Goal: Information Seeking & Learning: Compare options

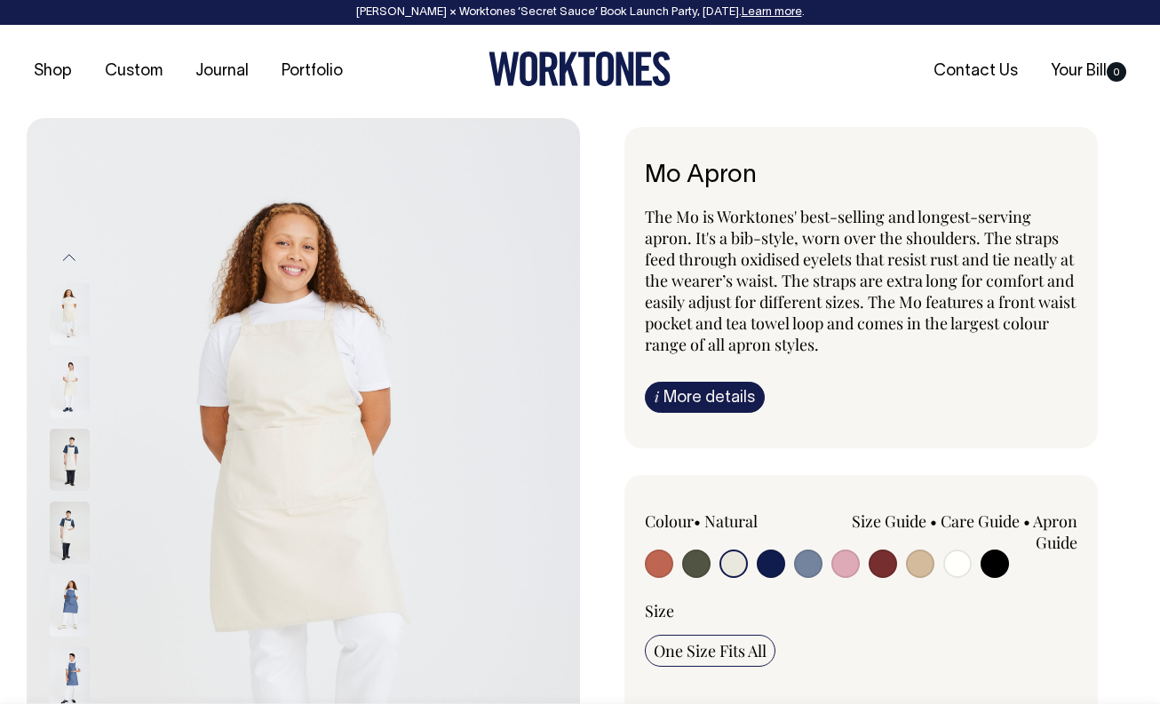
select select "Natural"
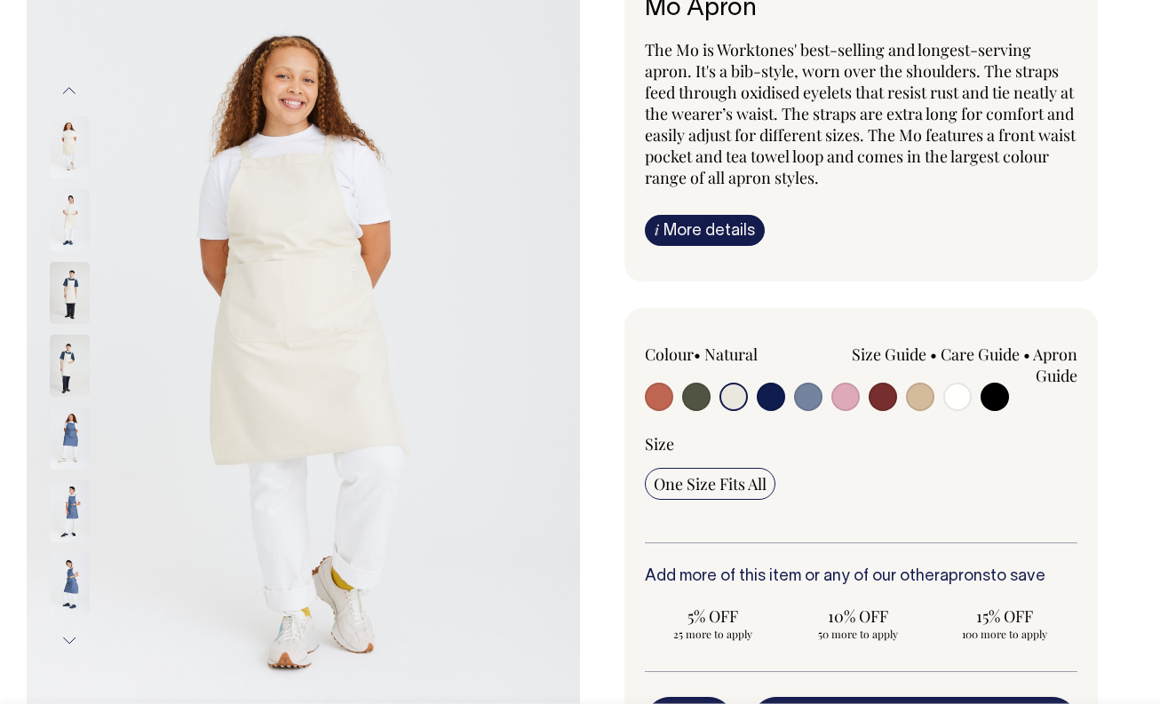
click at [73, 215] on img at bounding box center [70, 220] width 40 height 62
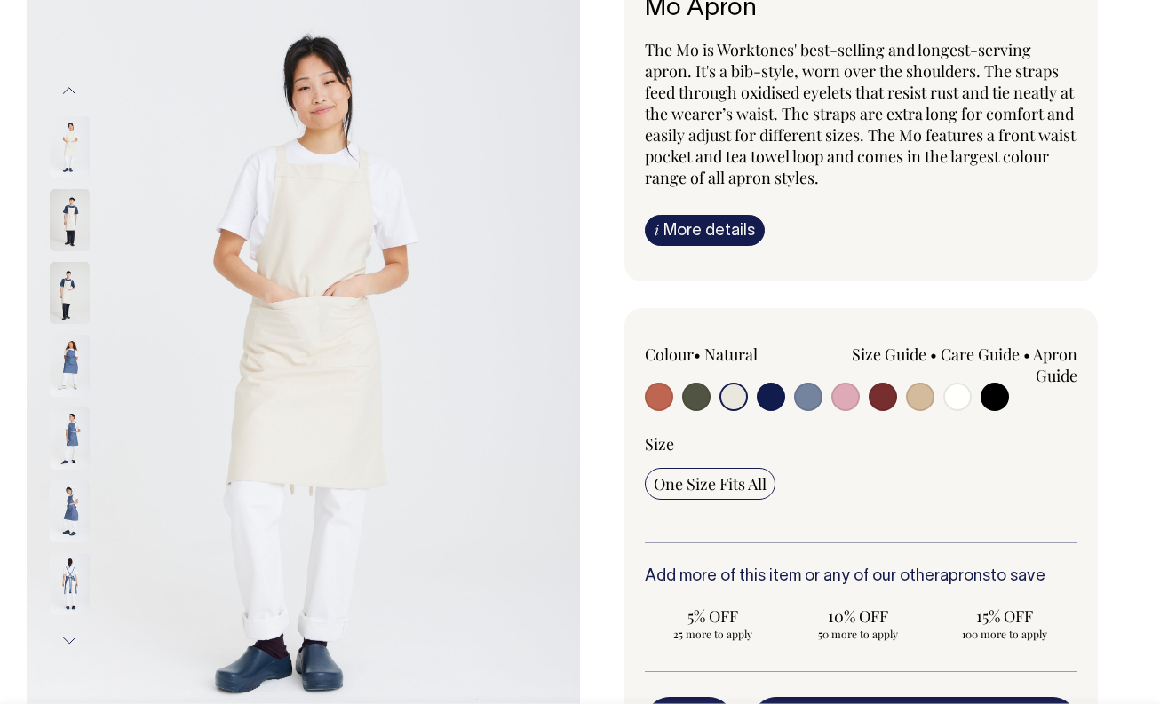
click at [70, 516] on img at bounding box center [70, 511] width 40 height 62
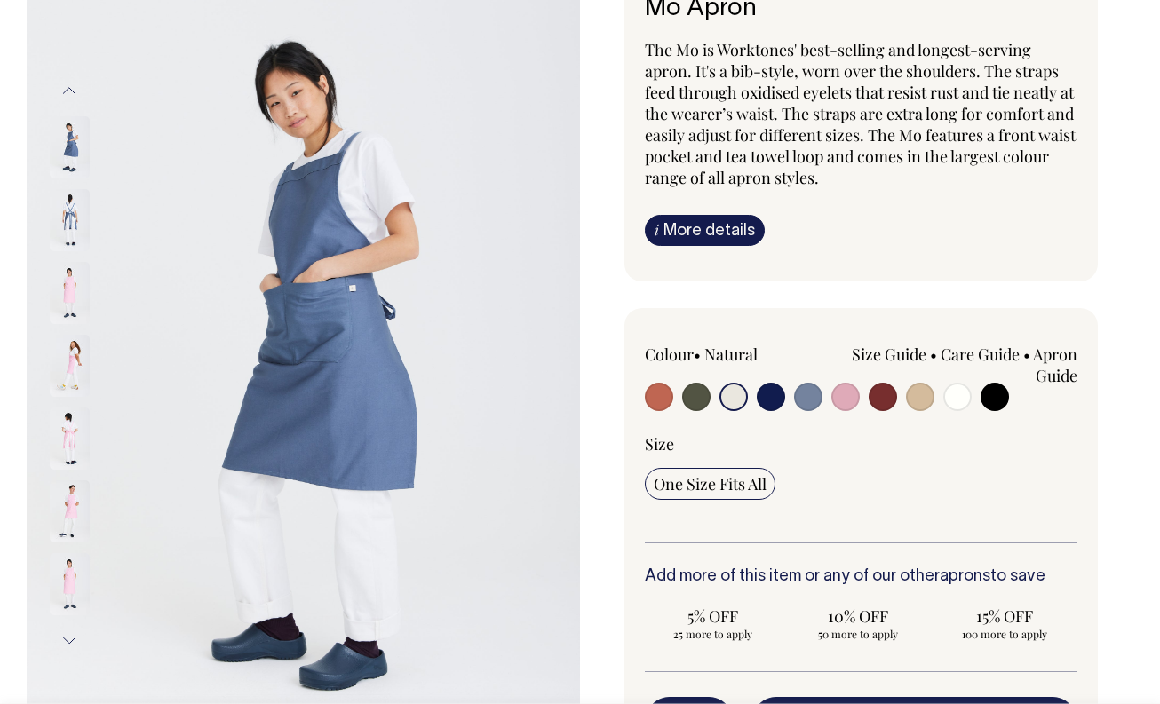
click at [69, 443] on img at bounding box center [70, 439] width 40 height 62
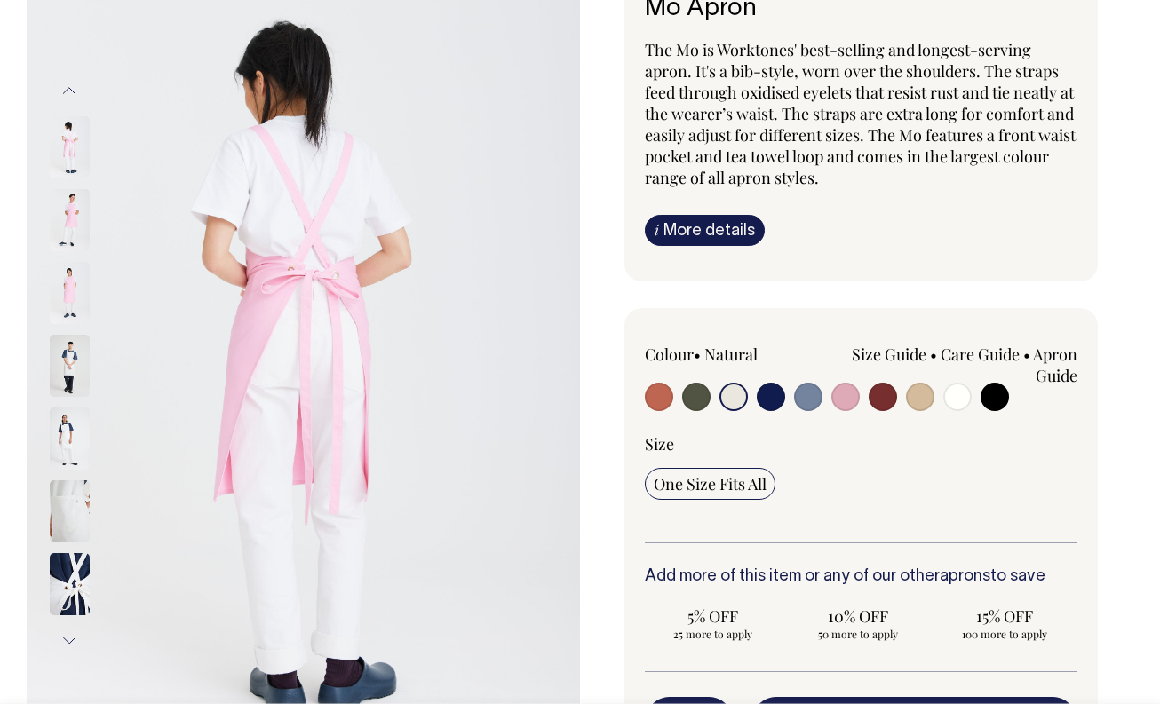
click at [67, 444] on img at bounding box center [70, 439] width 40 height 62
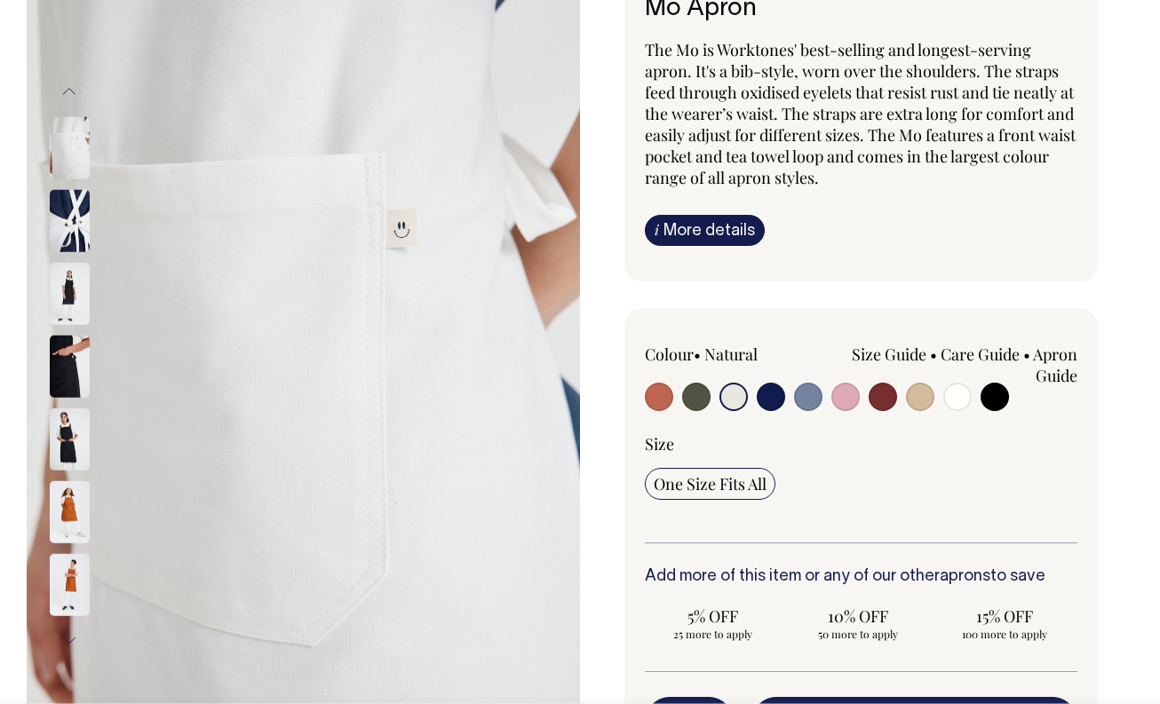
click at [71, 289] on img at bounding box center [70, 293] width 40 height 62
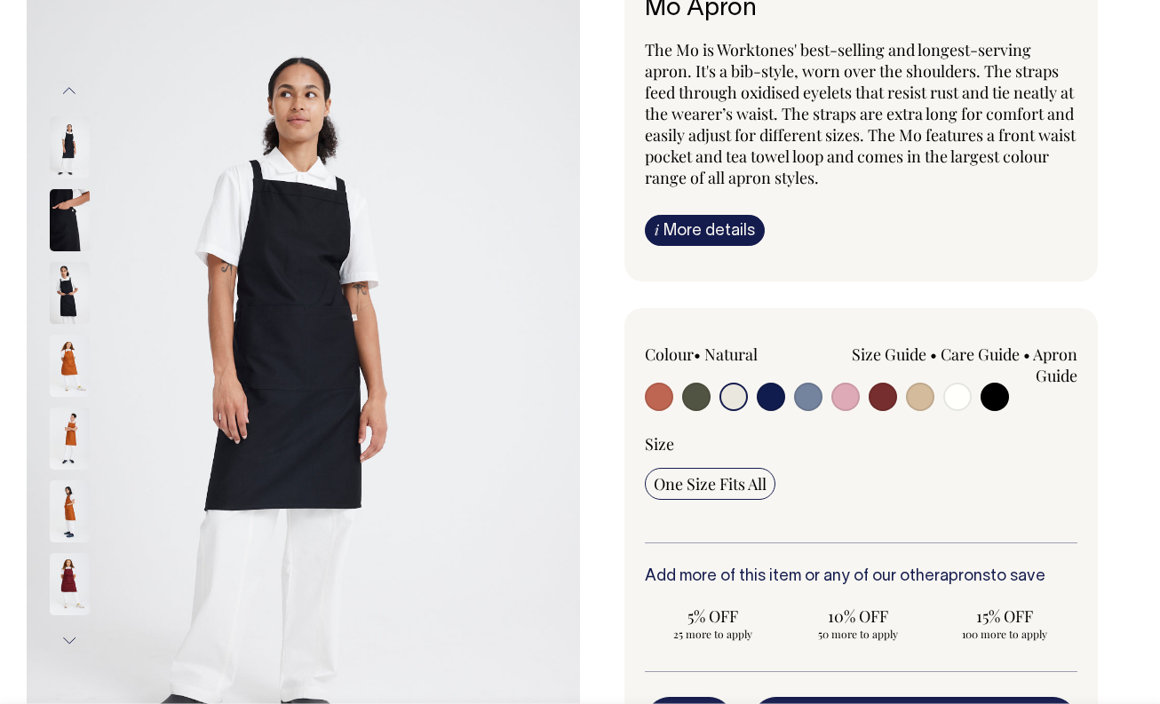
click at [69, 497] on img at bounding box center [70, 511] width 40 height 62
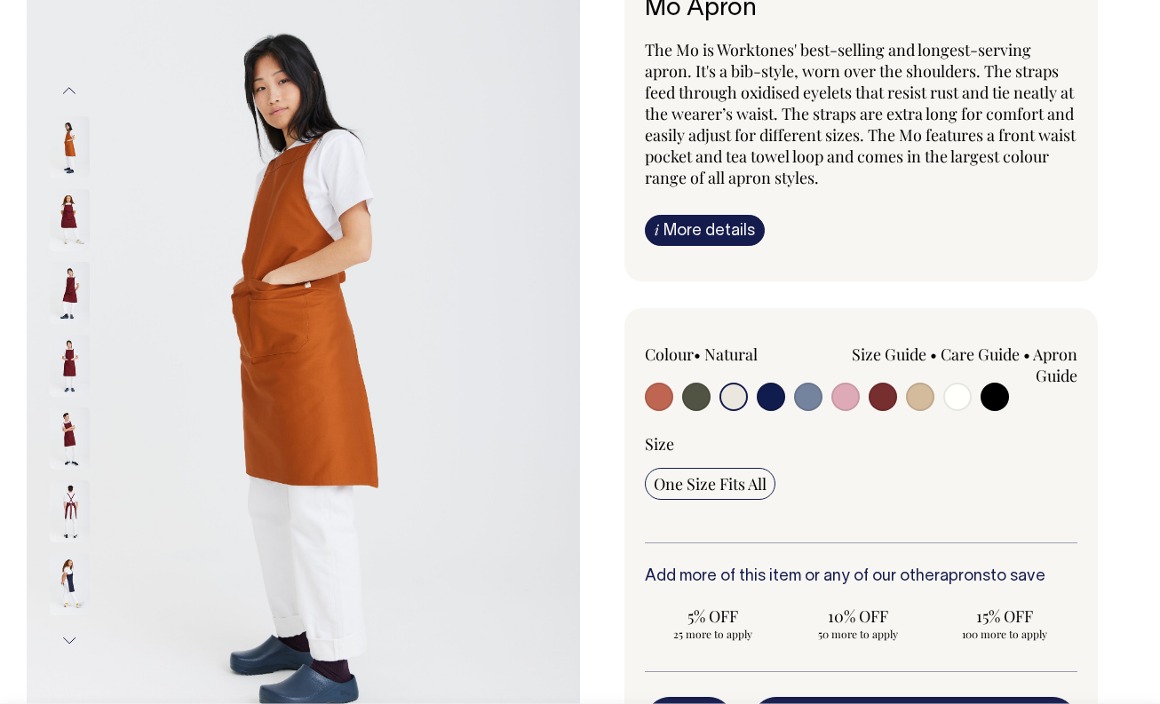
click at [72, 571] on img at bounding box center [70, 584] width 40 height 62
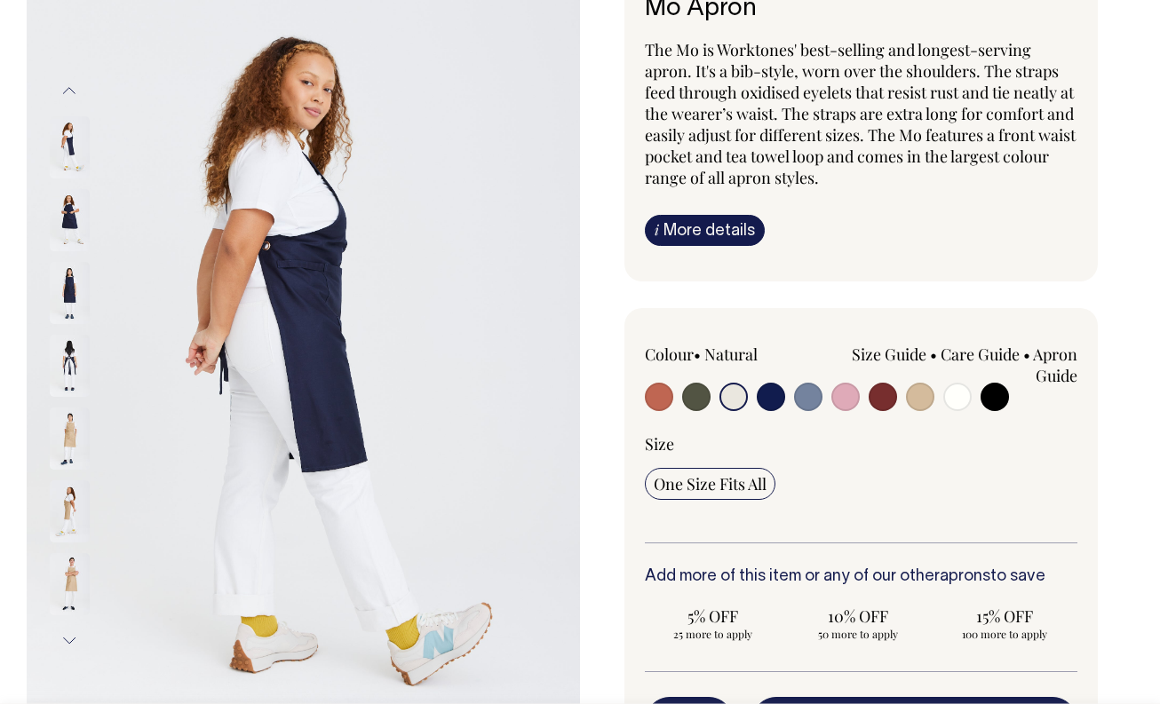
click at [61, 518] on img at bounding box center [70, 511] width 40 height 62
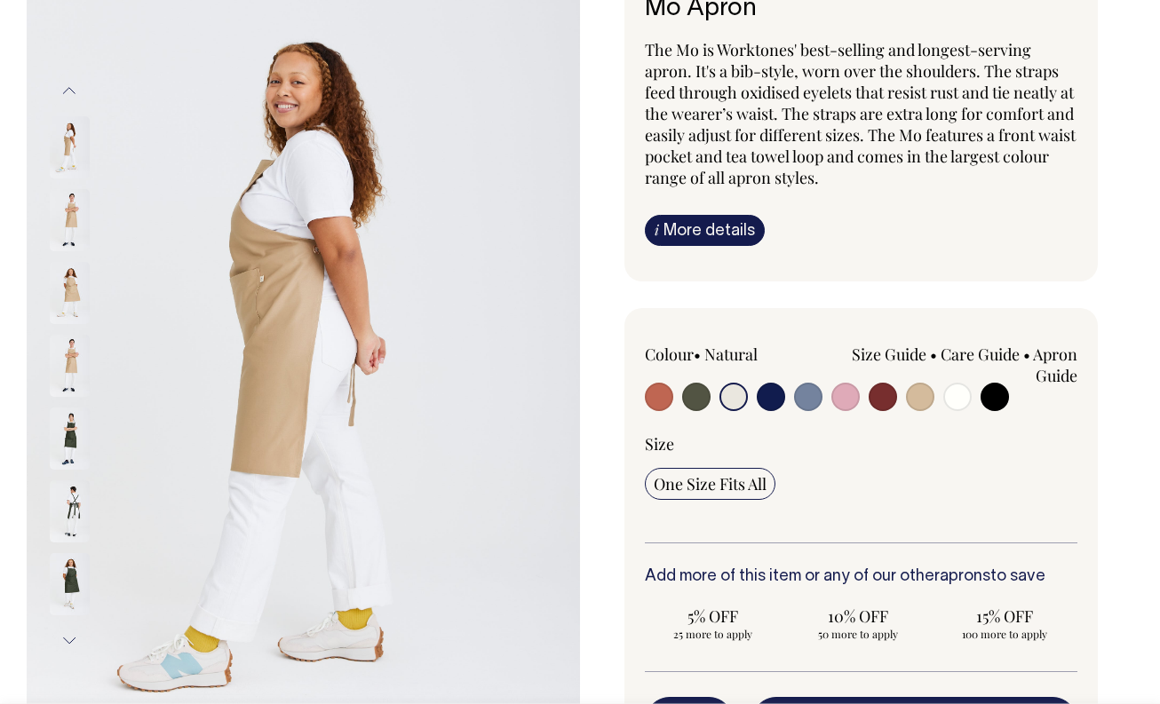
click at [69, 512] on img at bounding box center [70, 511] width 40 height 62
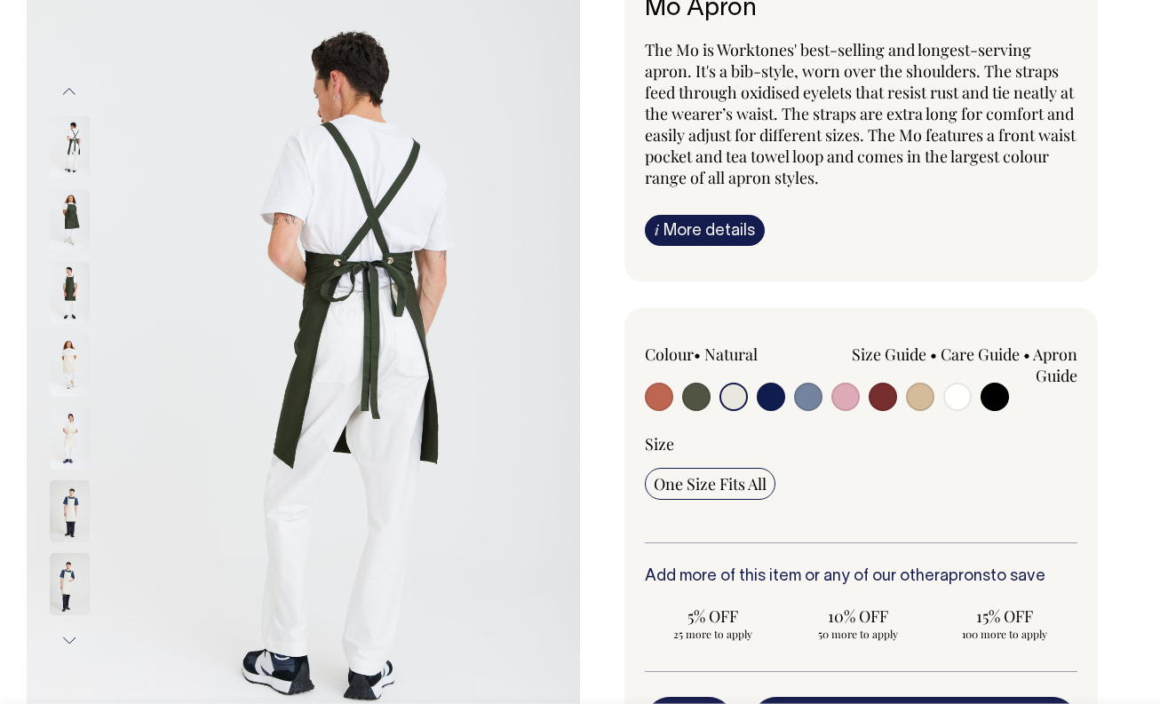
click at [71, 507] on img at bounding box center [70, 511] width 40 height 62
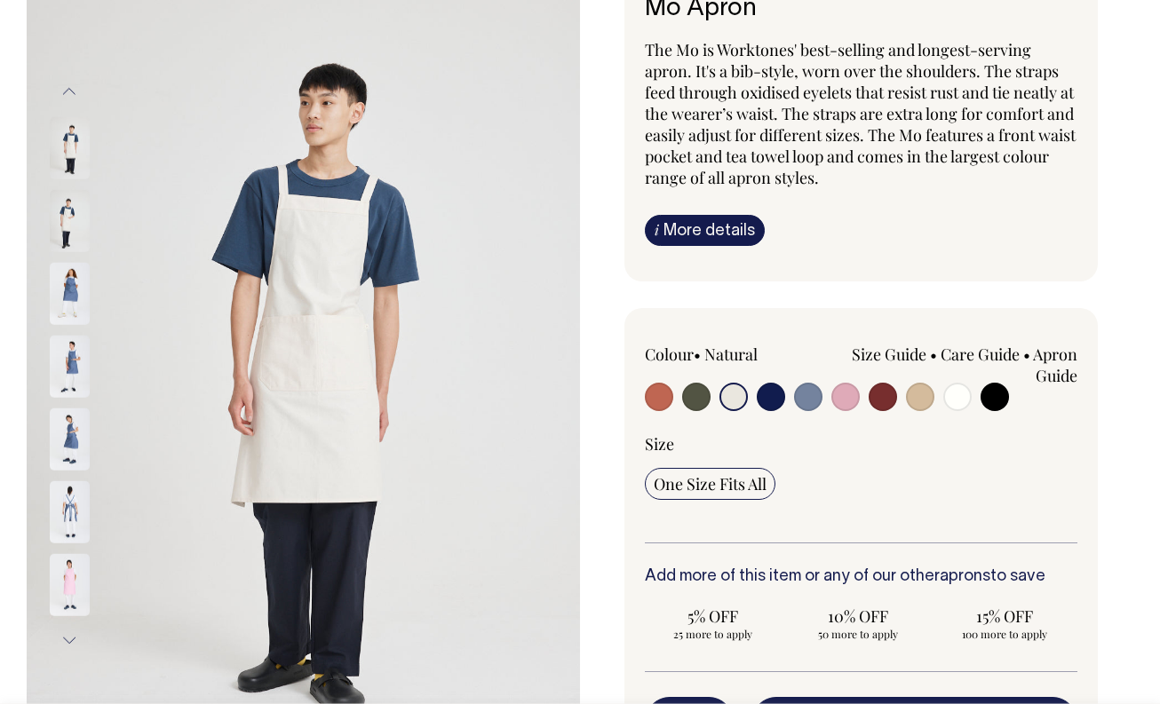
click at [75, 527] on img at bounding box center [70, 511] width 40 height 62
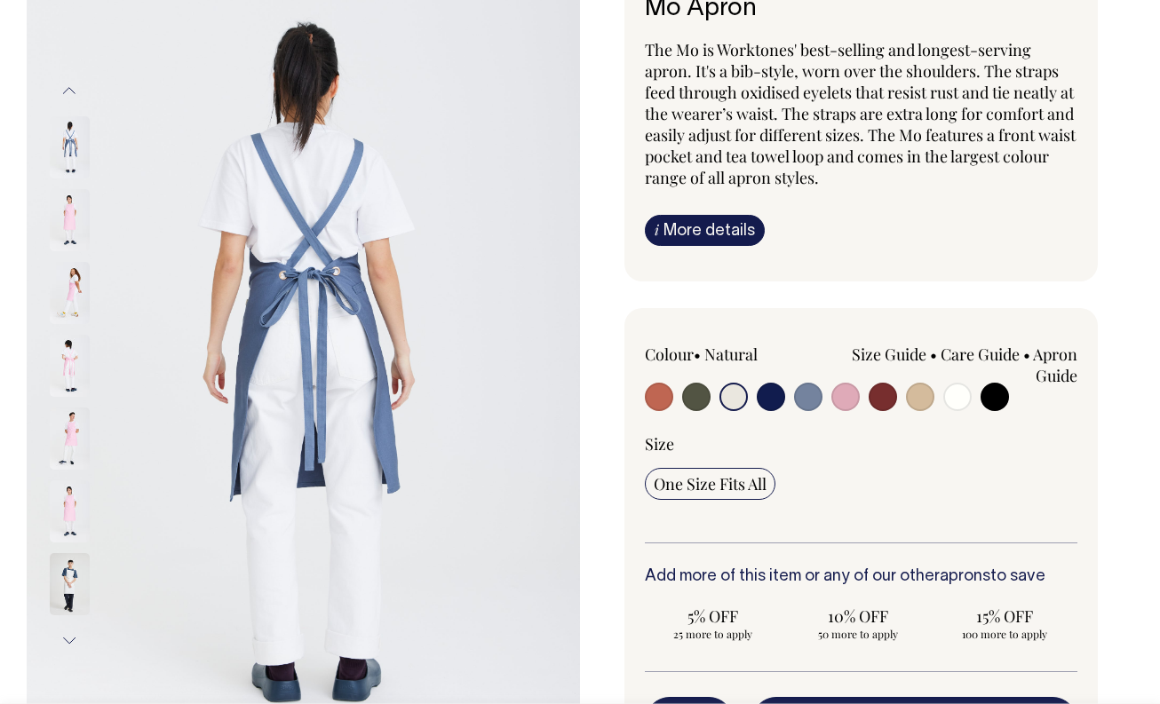
click at [808, 402] on input "radio" at bounding box center [808, 397] width 28 height 28
radio input "true"
select select "Blue/Grey"
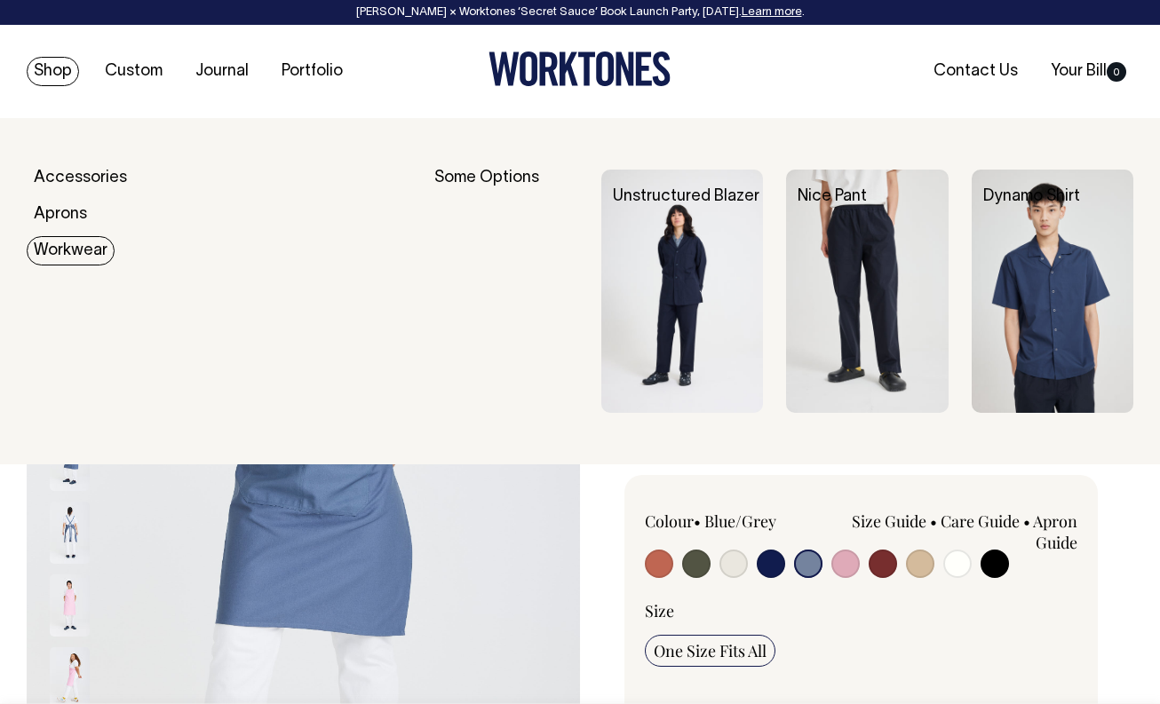
click at [69, 250] on link "Workwear" at bounding box center [71, 250] width 88 height 29
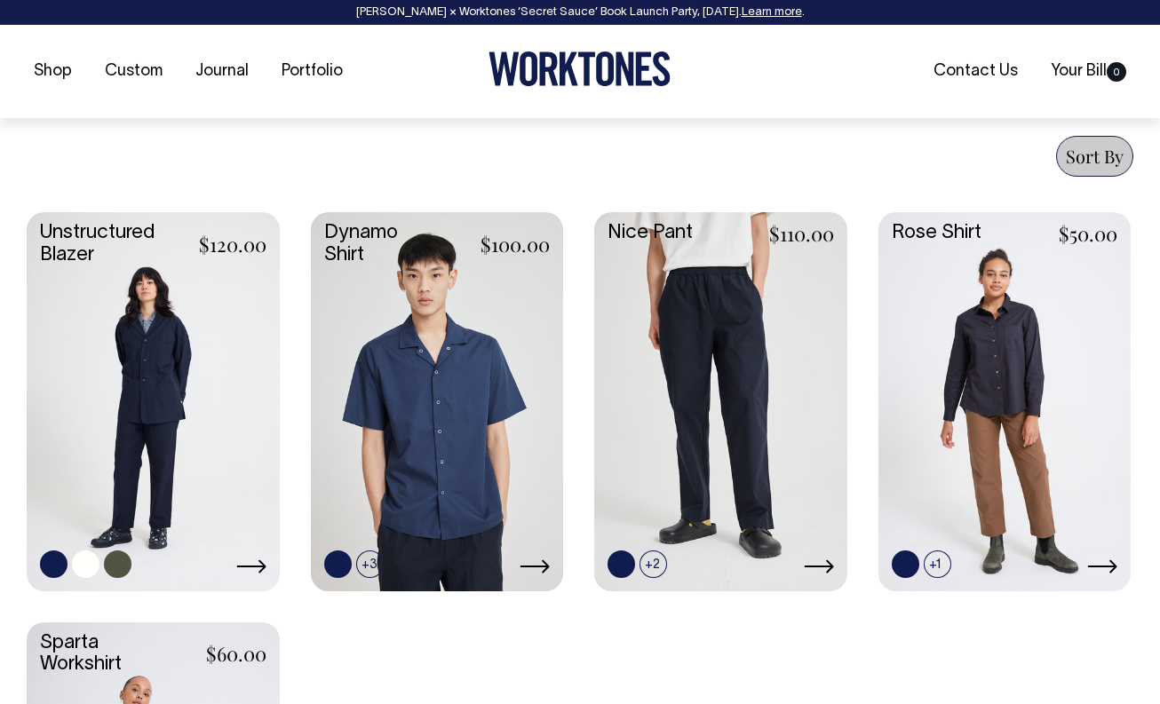
scroll to position [672, 0]
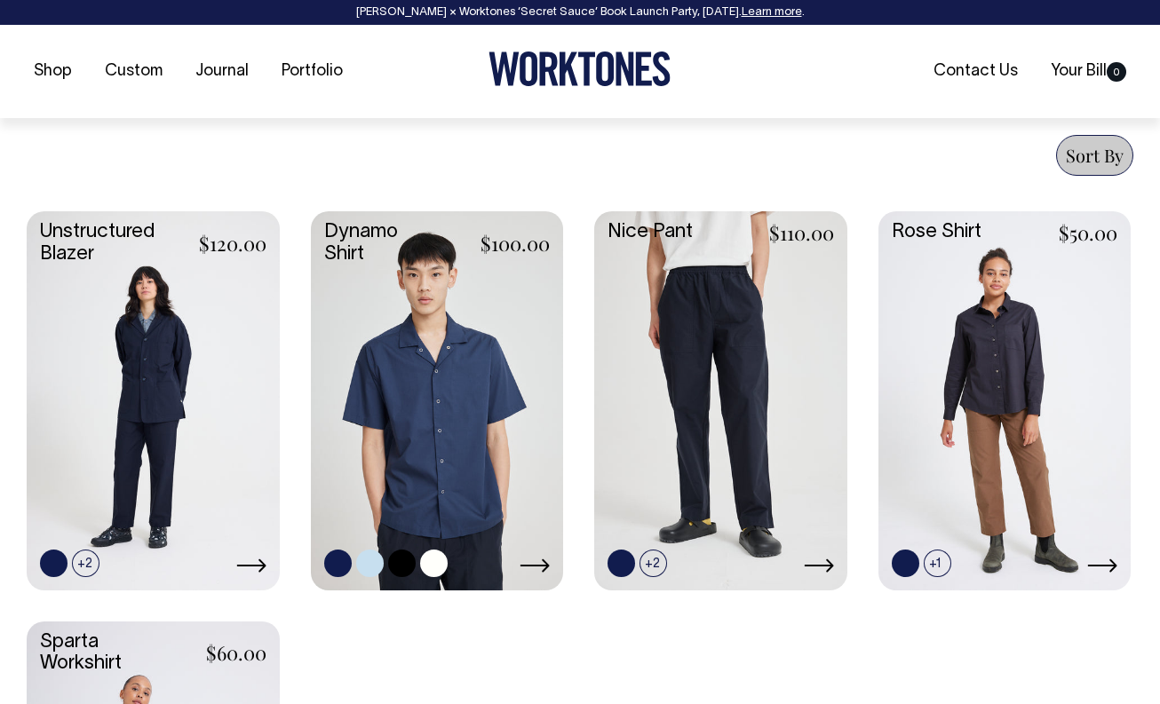
click at [427, 566] on link at bounding box center [434, 564] width 28 height 28
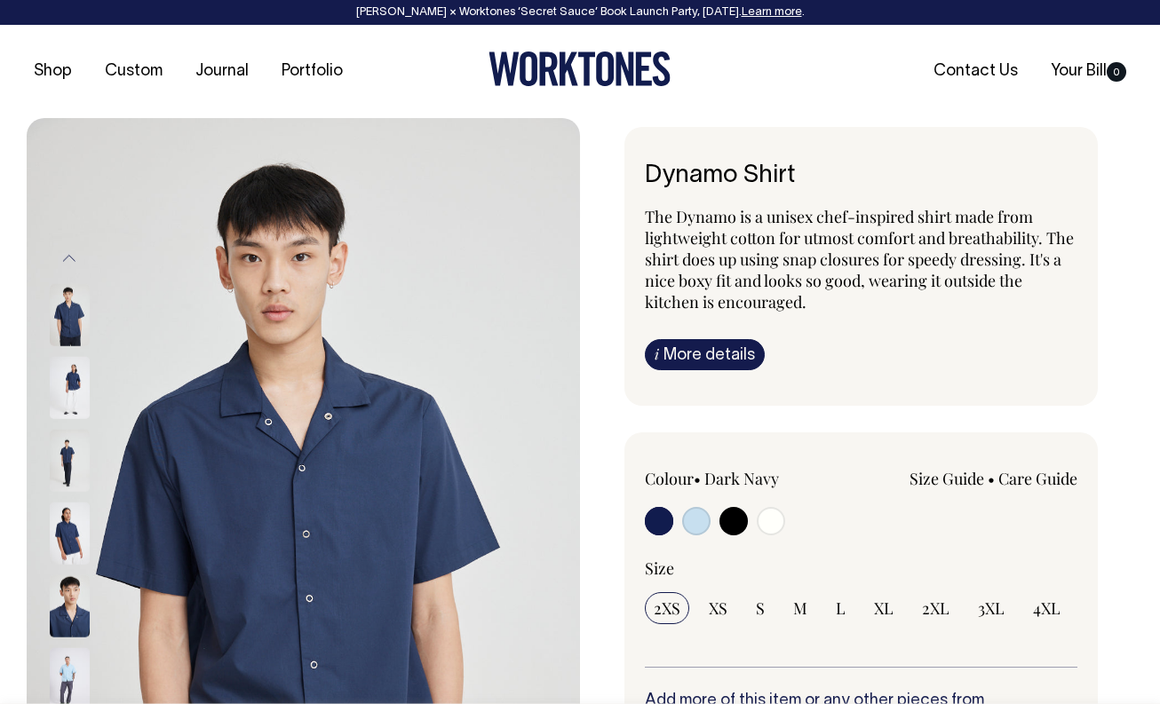
radio input "true"
select select "Off-White"
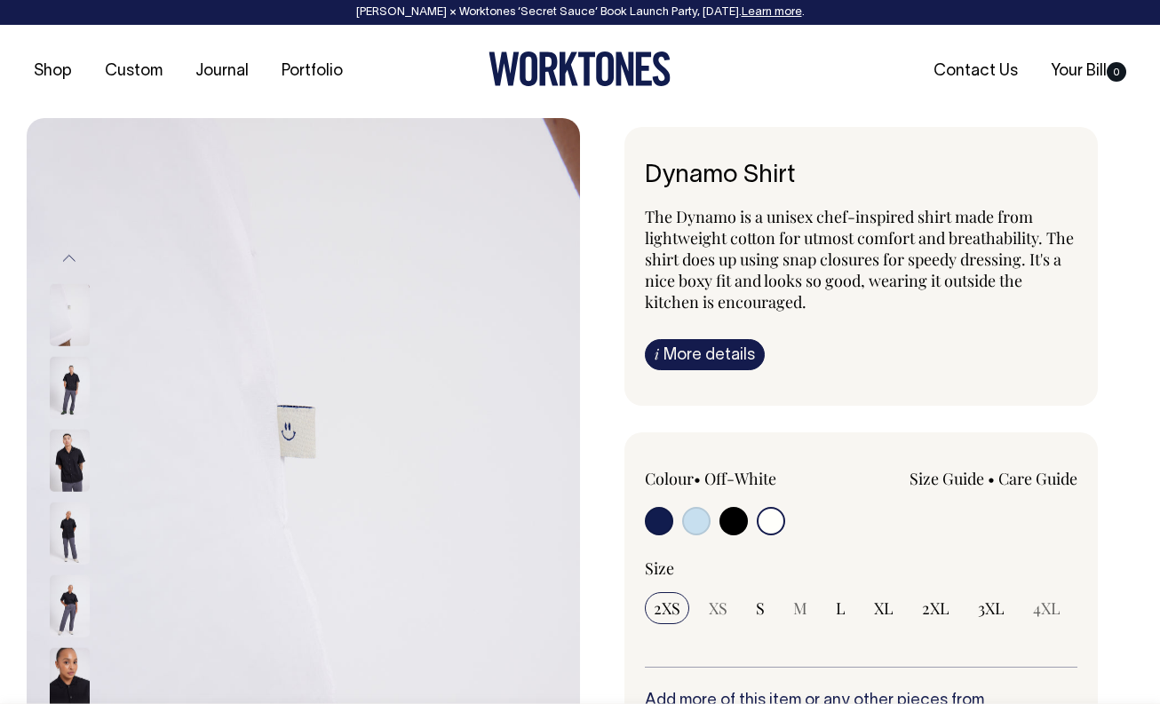
click at [66, 259] on button "Previous" at bounding box center [69, 259] width 27 height 40
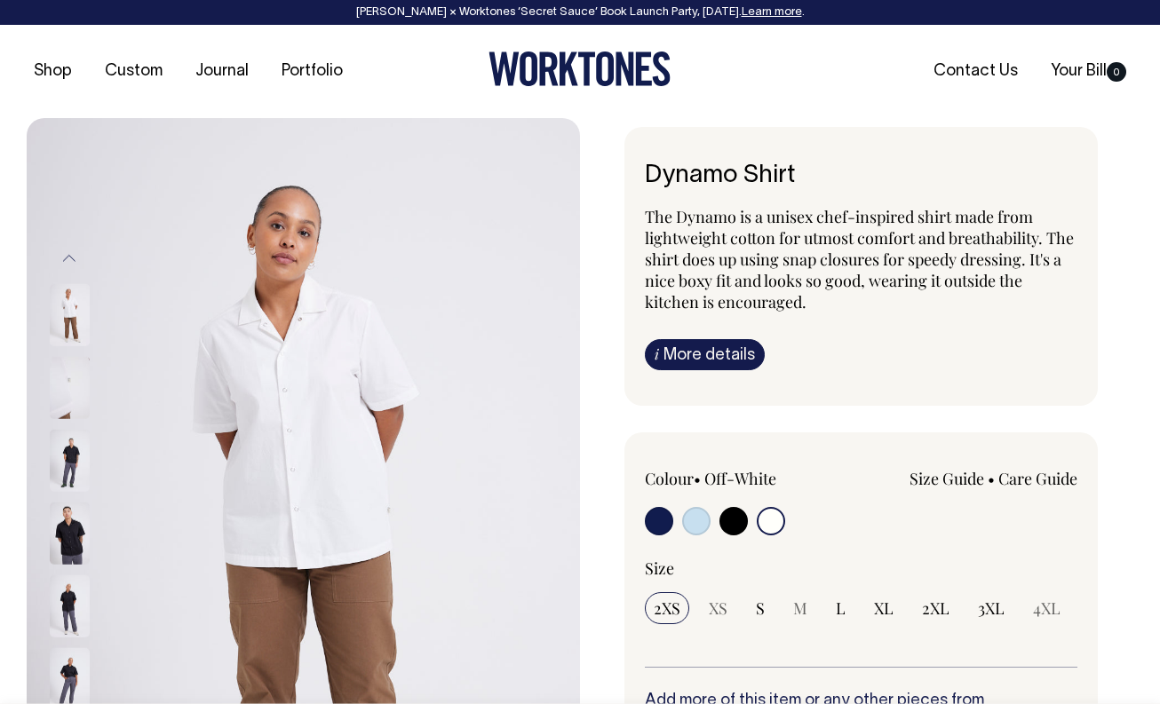
click at [66, 259] on button "Previous" at bounding box center [69, 259] width 27 height 40
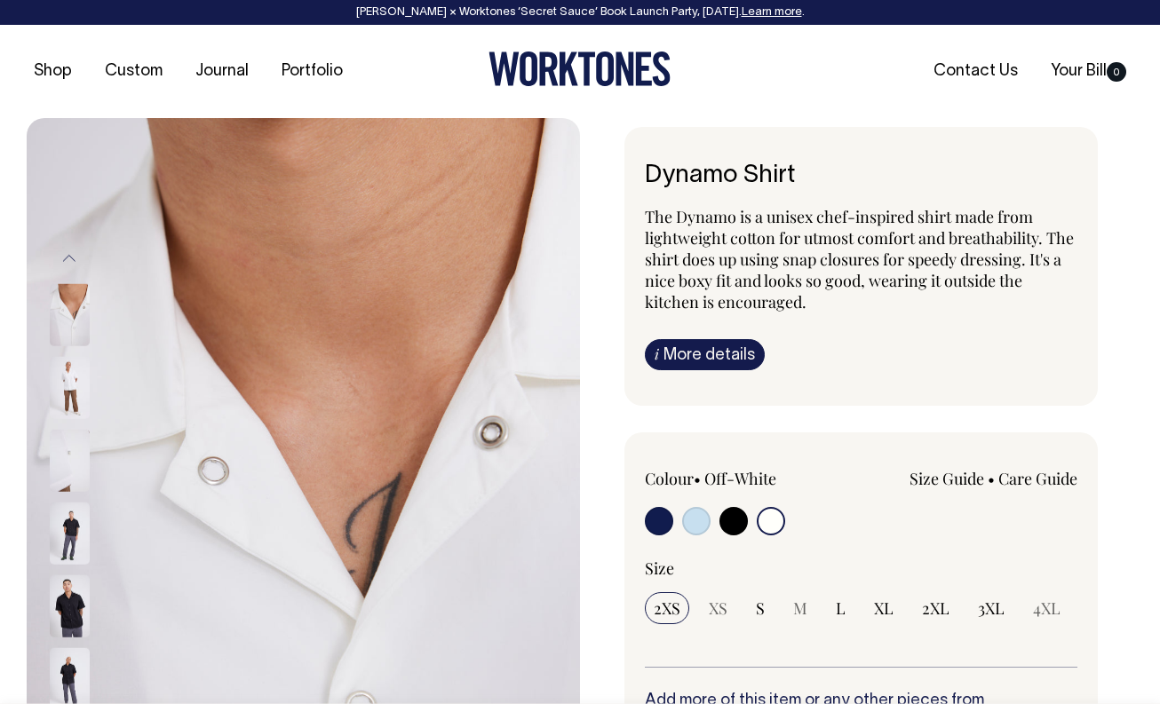
click at [66, 258] on button "Previous" at bounding box center [69, 259] width 27 height 40
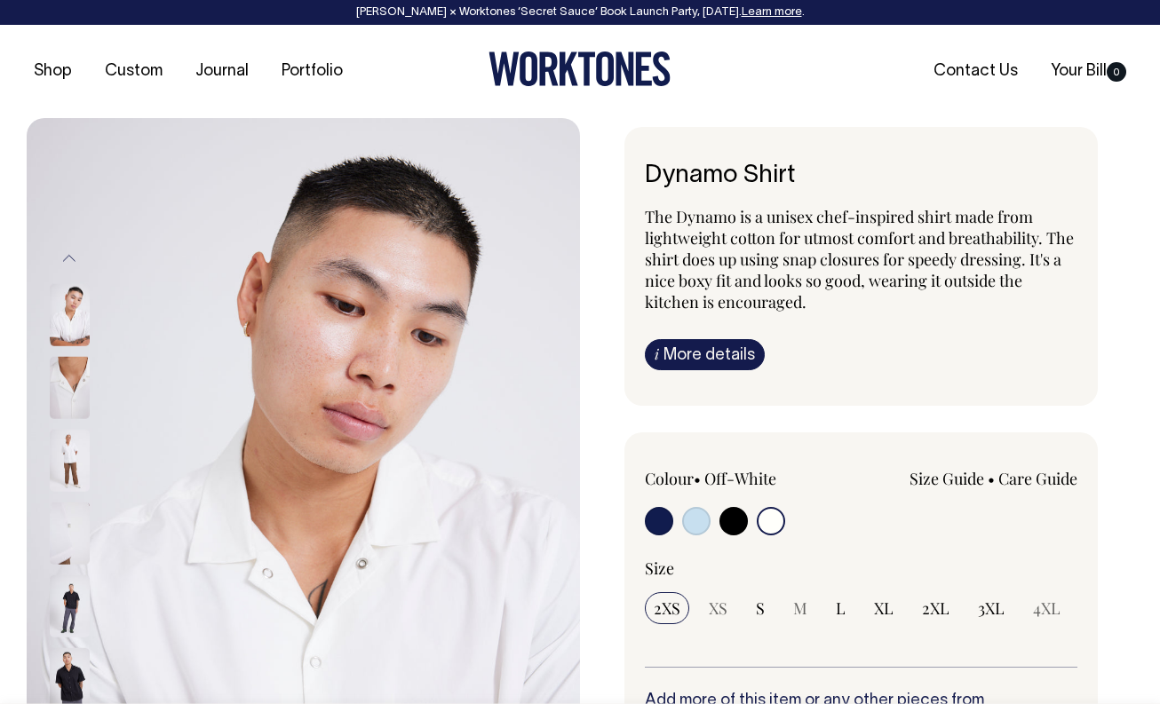
click at [66, 258] on button "Previous" at bounding box center [69, 259] width 27 height 40
click at [75, 448] on img at bounding box center [70, 460] width 40 height 62
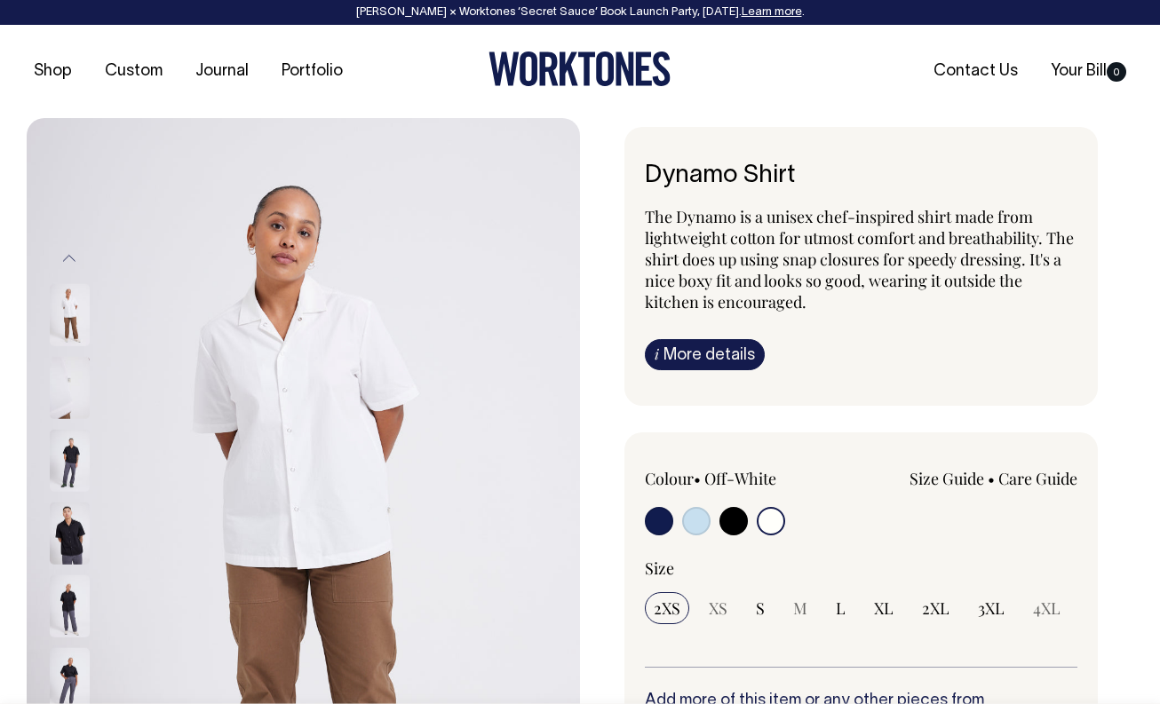
click at [733, 520] on input "radio" at bounding box center [733, 521] width 28 height 28
radio input "true"
select select "Black"
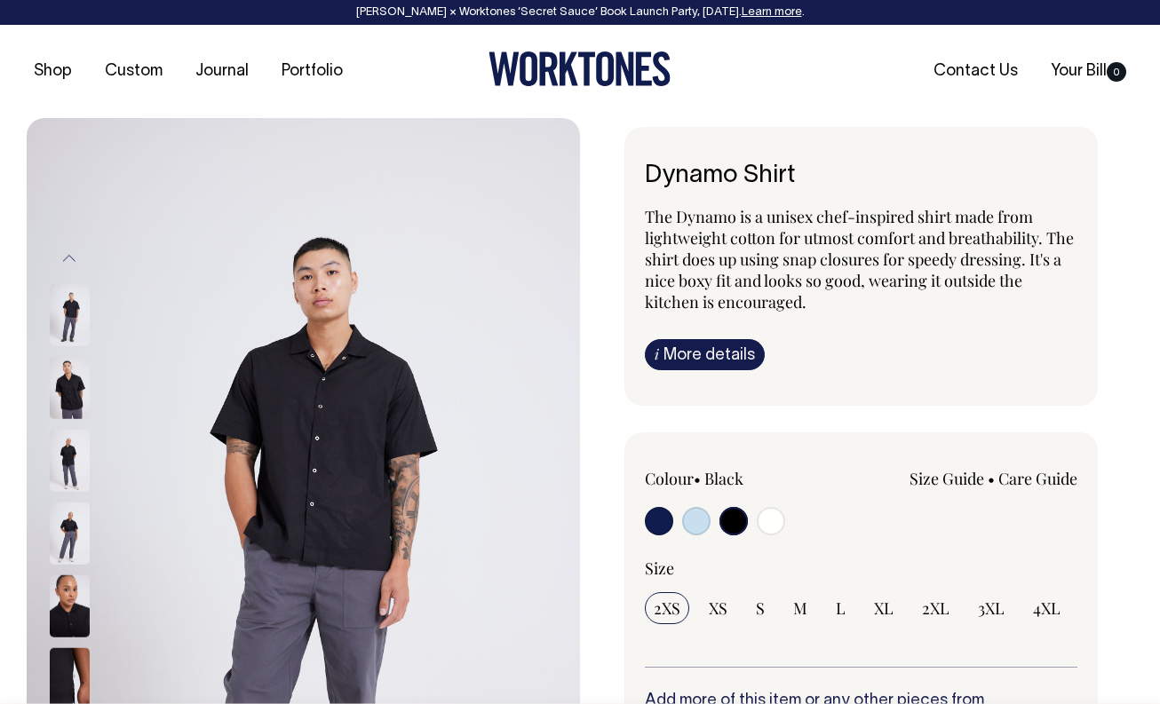
click at [69, 455] on img at bounding box center [70, 460] width 40 height 62
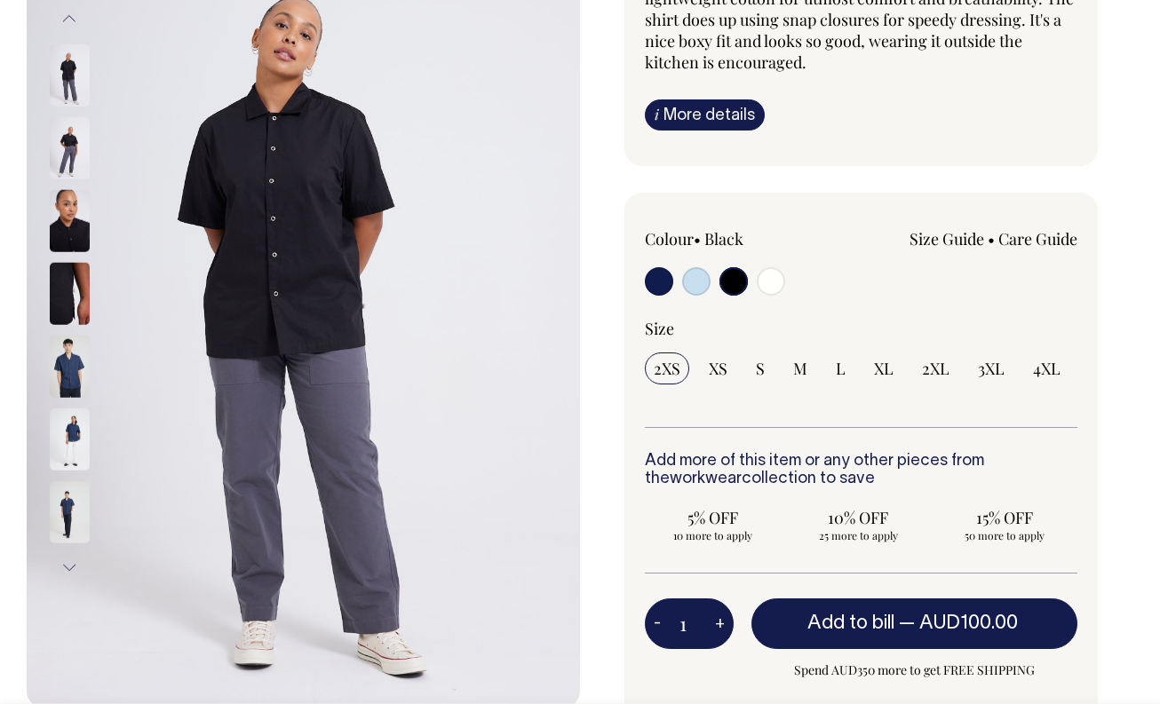
scroll to position [240, 0]
click at [69, 570] on button "Next" at bounding box center [69, 568] width 27 height 40
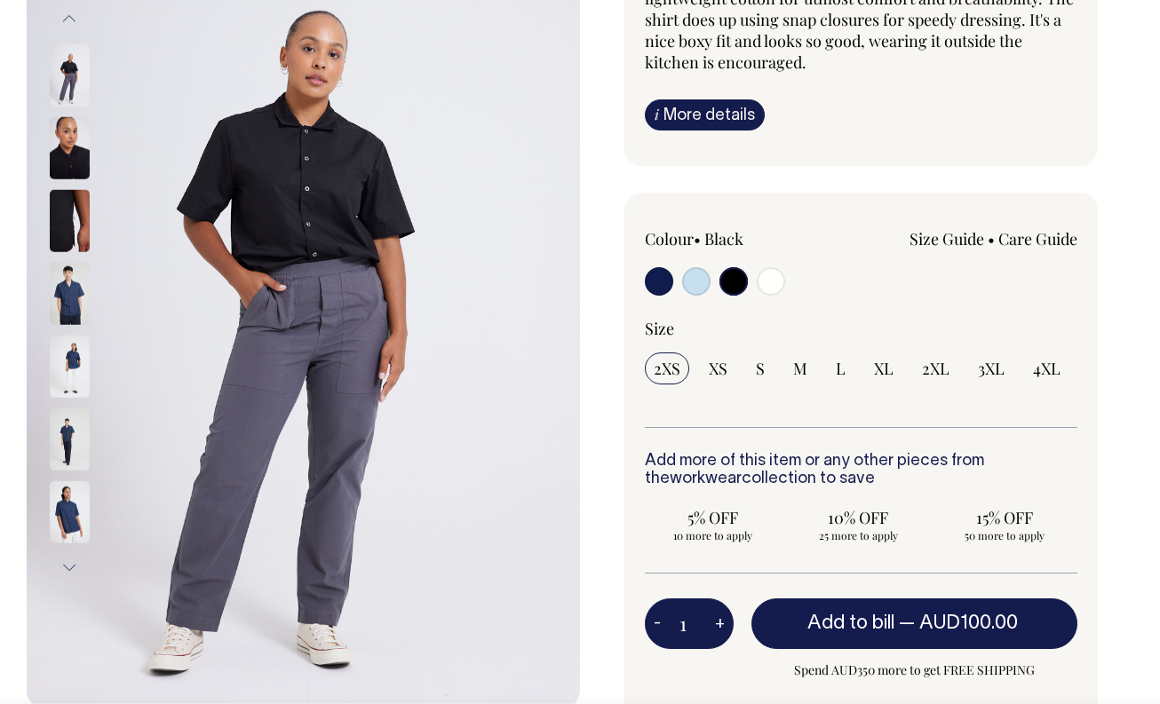
click at [69, 570] on button "Next" at bounding box center [69, 568] width 27 height 40
click at [68, 512] on img at bounding box center [70, 511] width 40 height 62
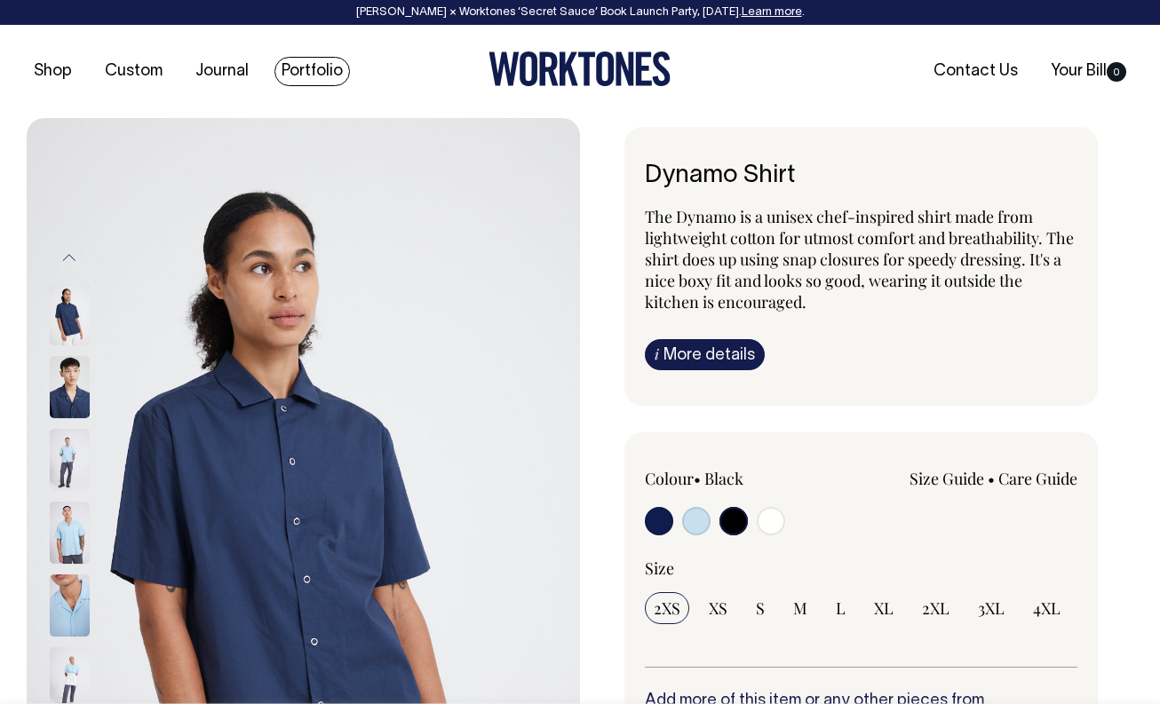
scroll to position [0, 0]
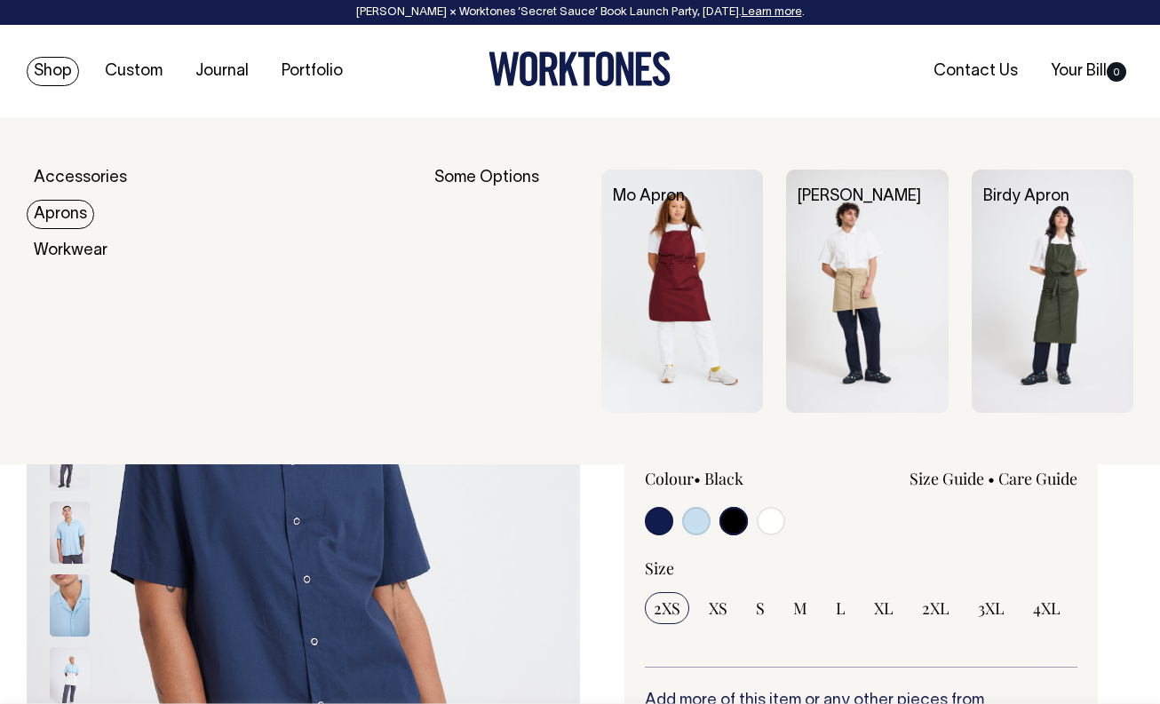
click at [74, 210] on link "Aprons" at bounding box center [60, 214] width 67 height 29
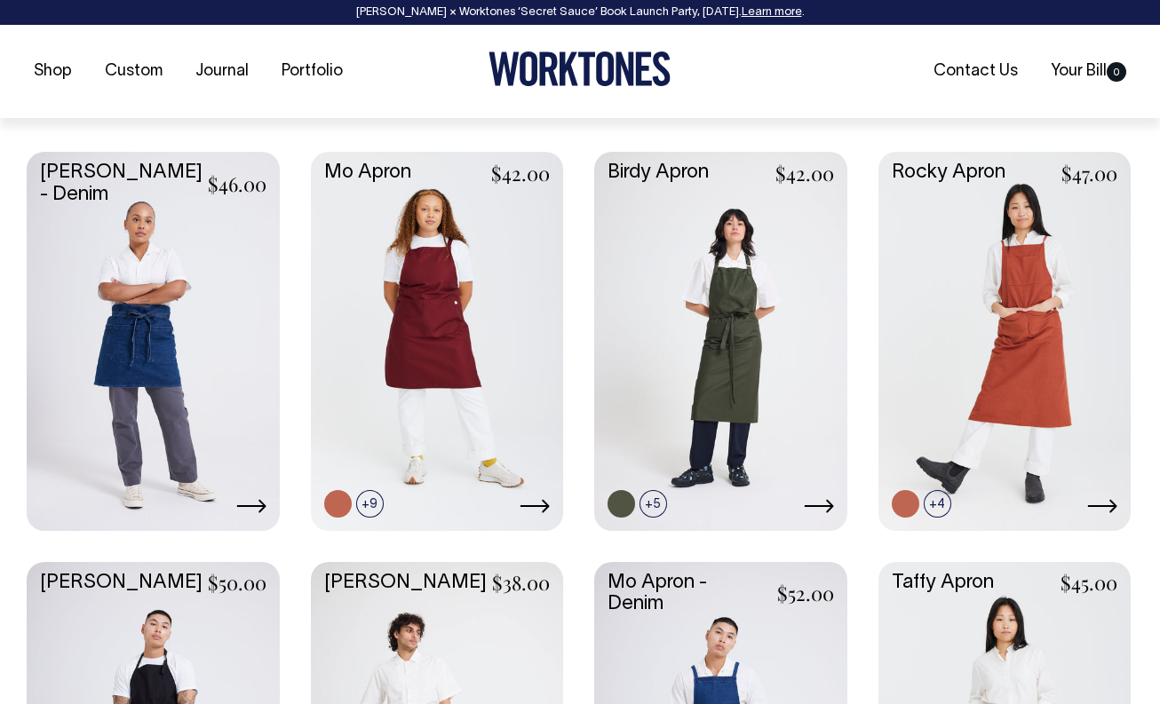
scroll to position [733, 0]
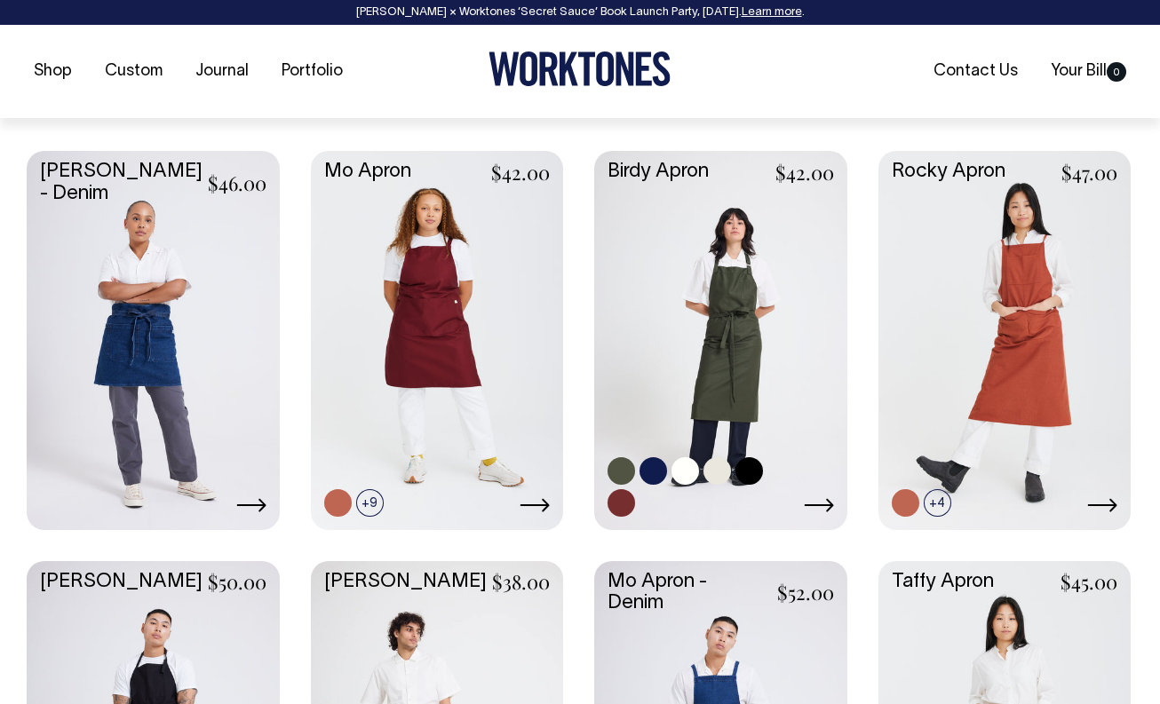
click at [725, 312] on link at bounding box center [720, 339] width 253 height 376
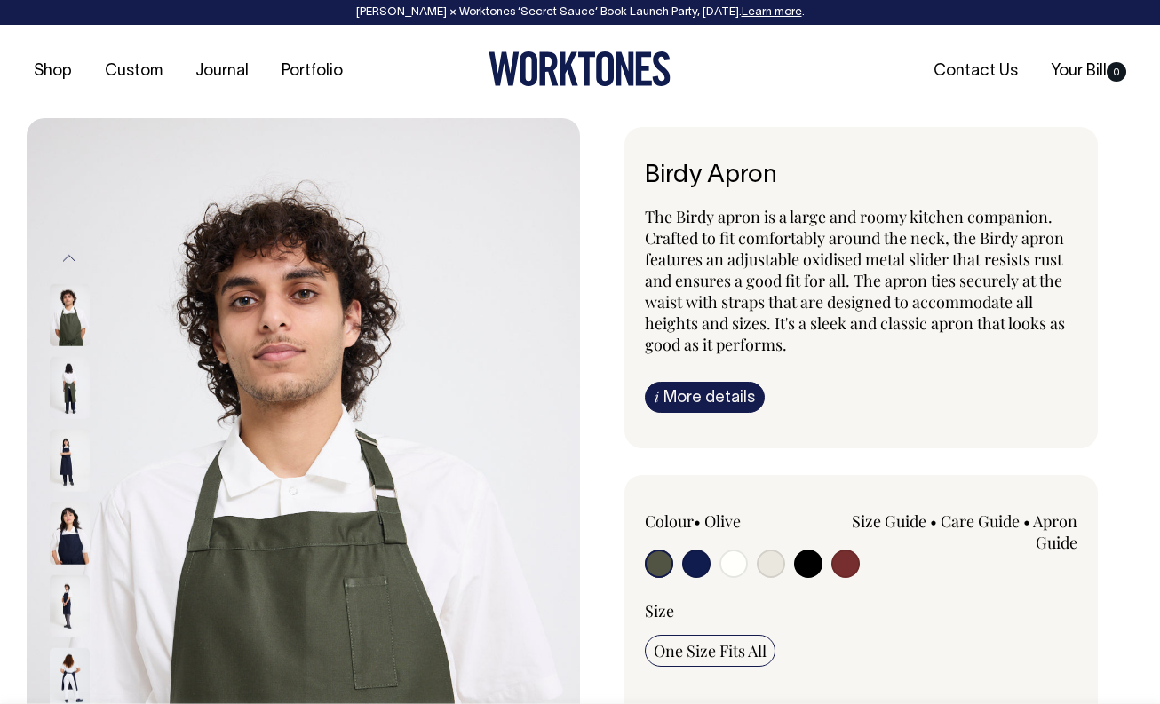
click at [72, 453] on img at bounding box center [70, 460] width 40 height 62
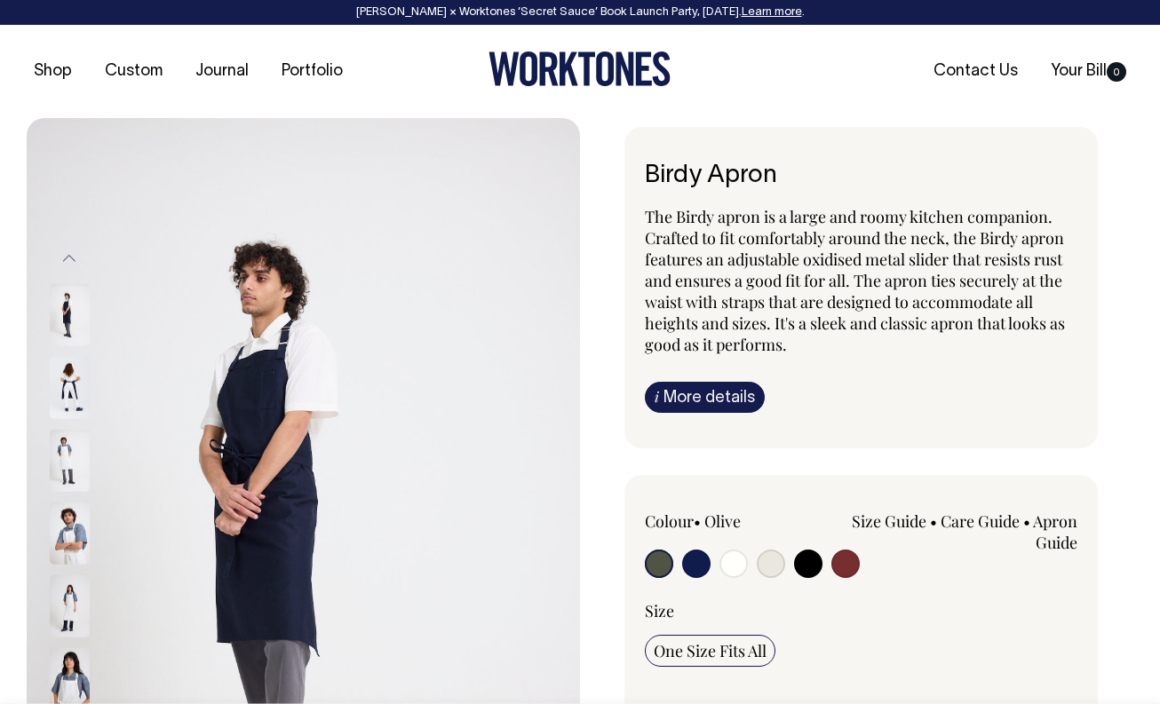
click at [61, 598] on img at bounding box center [70, 605] width 40 height 62
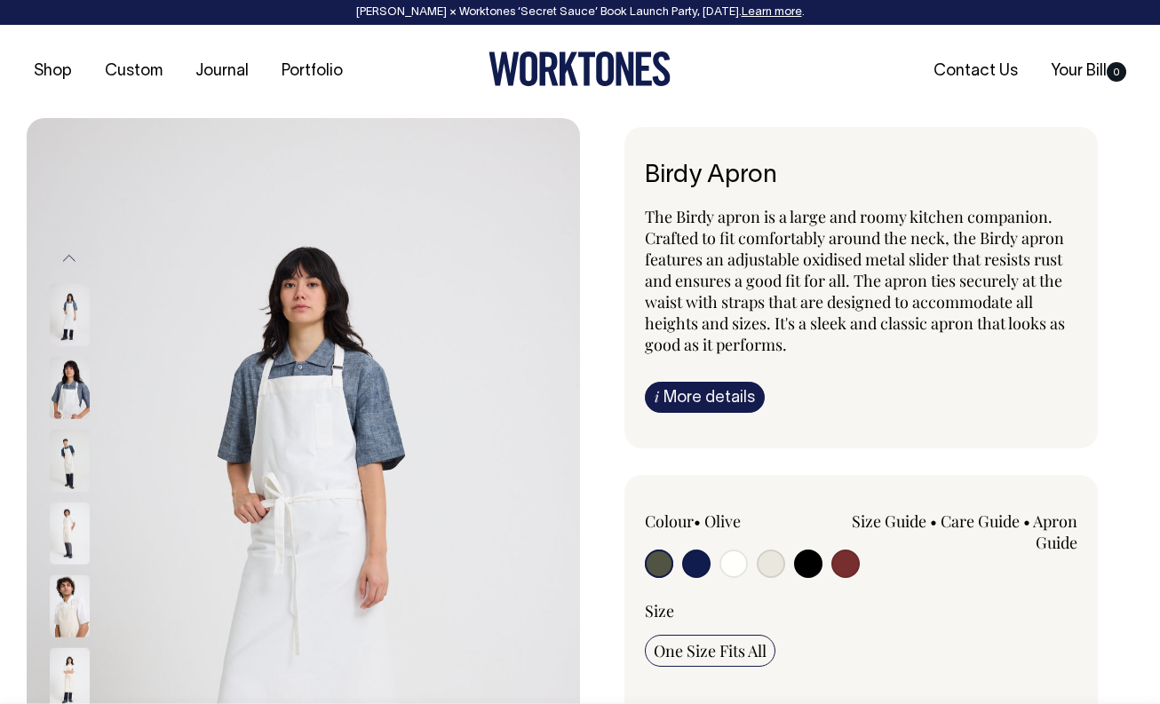
click at [66, 590] on img at bounding box center [70, 605] width 40 height 62
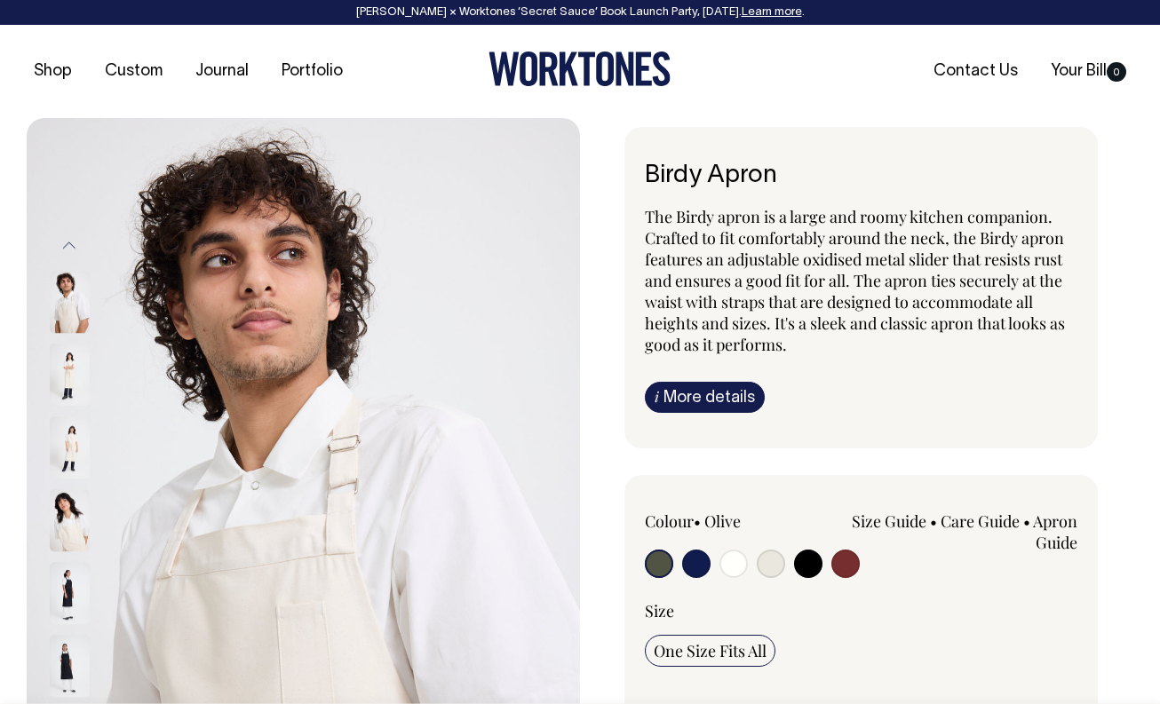
click at [67, 383] on img at bounding box center [70, 375] width 40 height 62
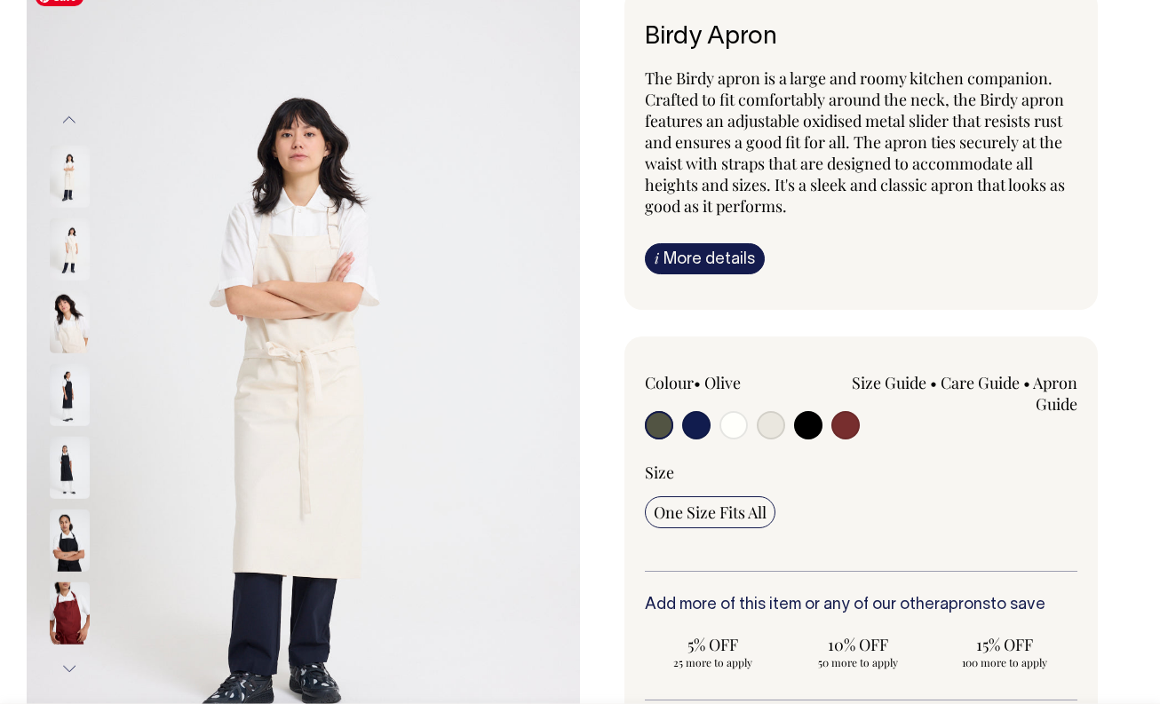
scroll to position [139, 0]
click at [70, 253] on img at bounding box center [70, 248] width 40 height 62
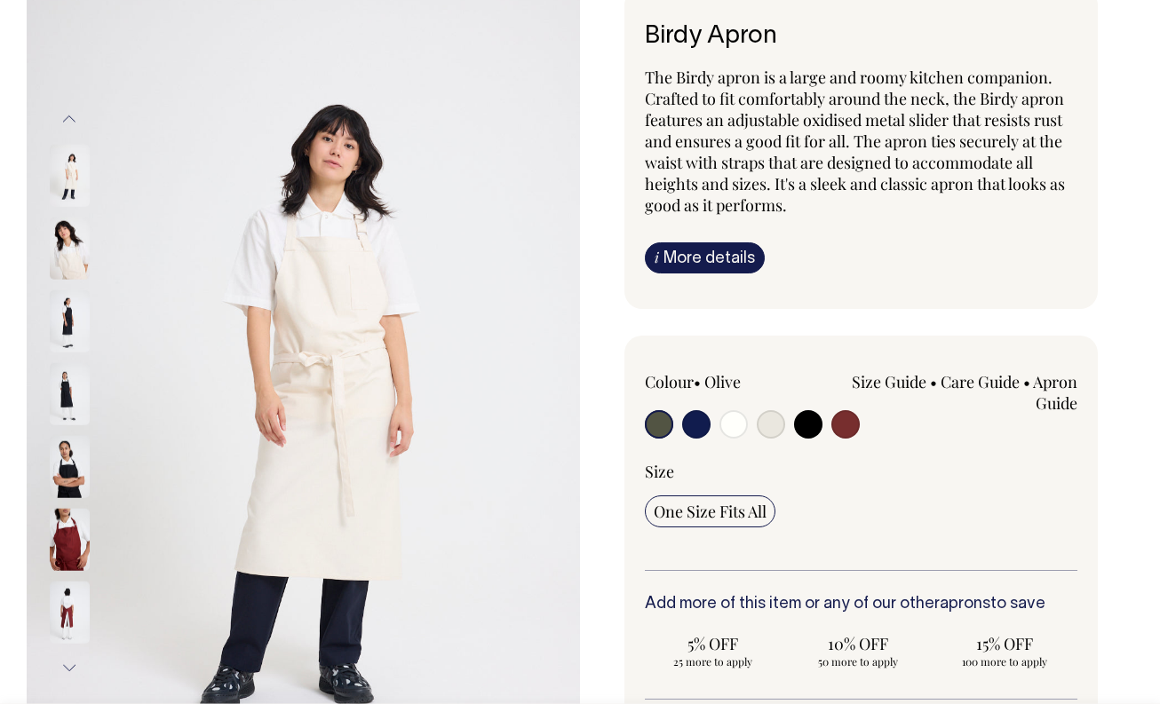
click at [697, 418] on input "radio" at bounding box center [696, 424] width 28 height 28
radio input "true"
select select "Dark Navy"
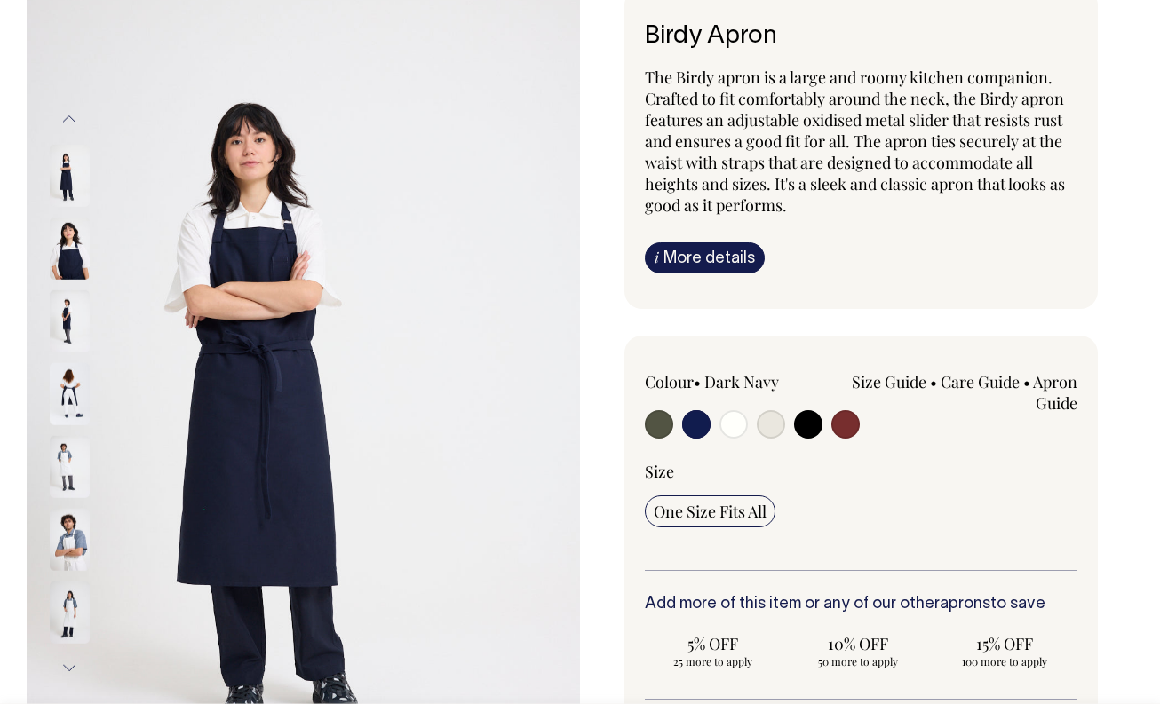
click at [735, 427] on input "radio" at bounding box center [733, 424] width 28 height 28
radio input "true"
select select "Off-White"
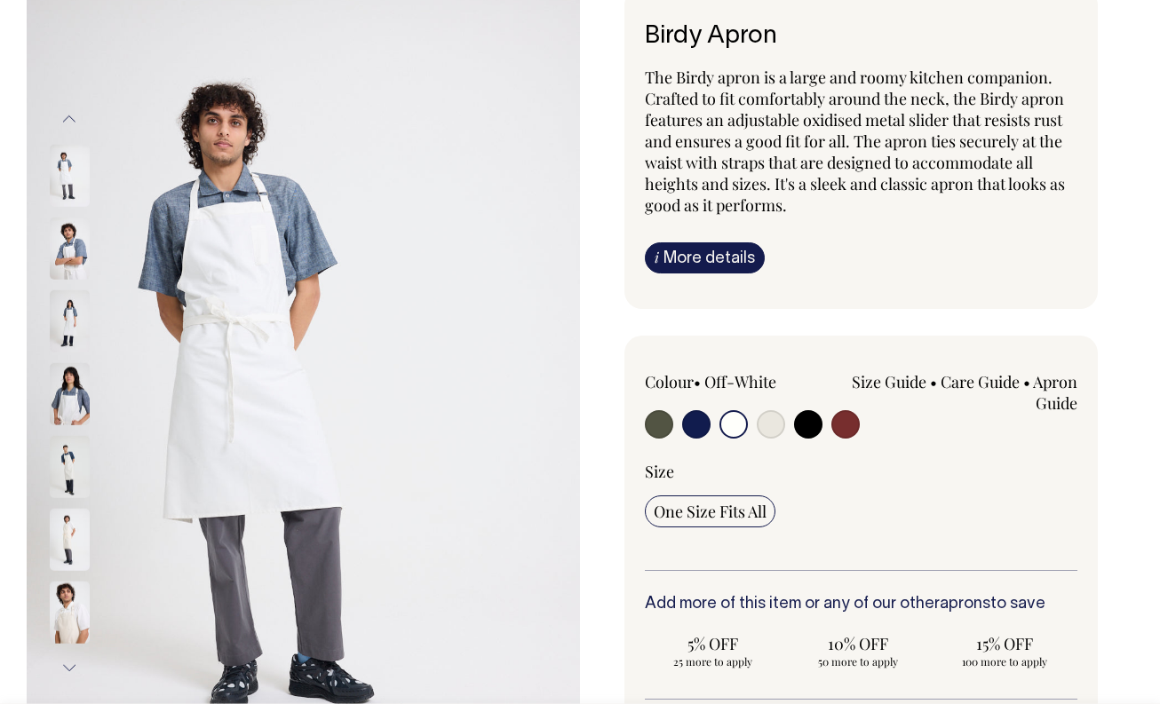
click at [768, 425] on input "radio" at bounding box center [771, 424] width 28 height 28
radio input "true"
select select "Natural"
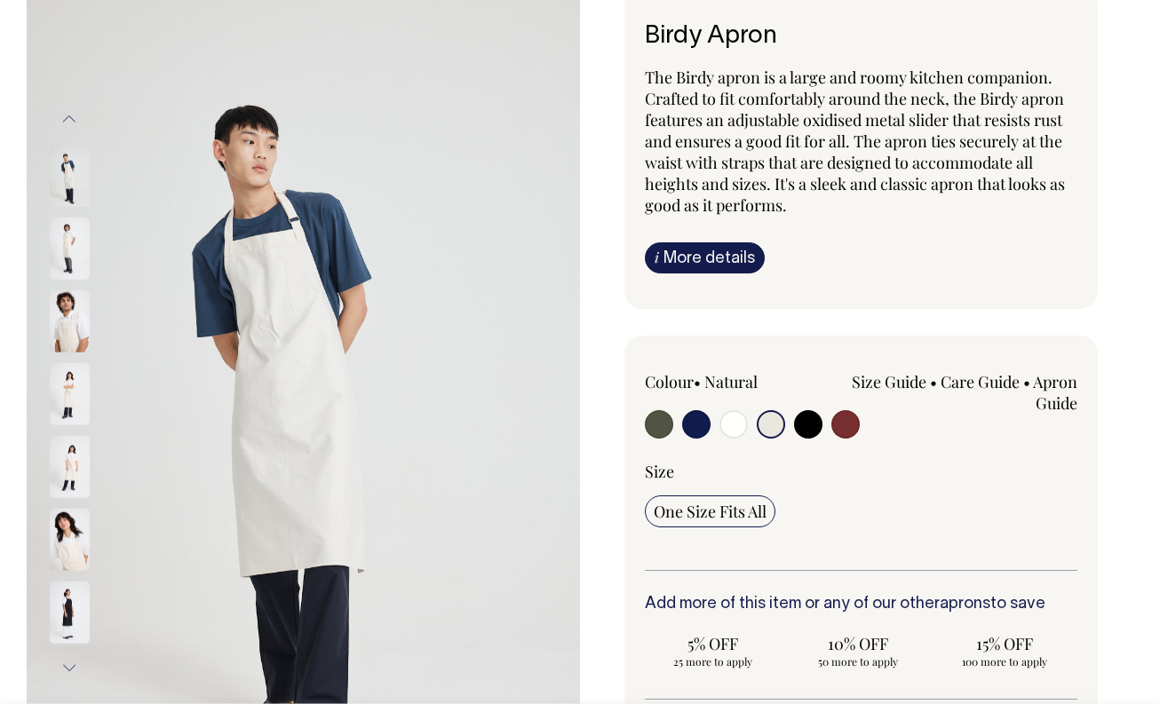
click at [812, 420] on input "radio" at bounding box center [808, 424] width 28 height 28
radio input "true"
select select "Black"
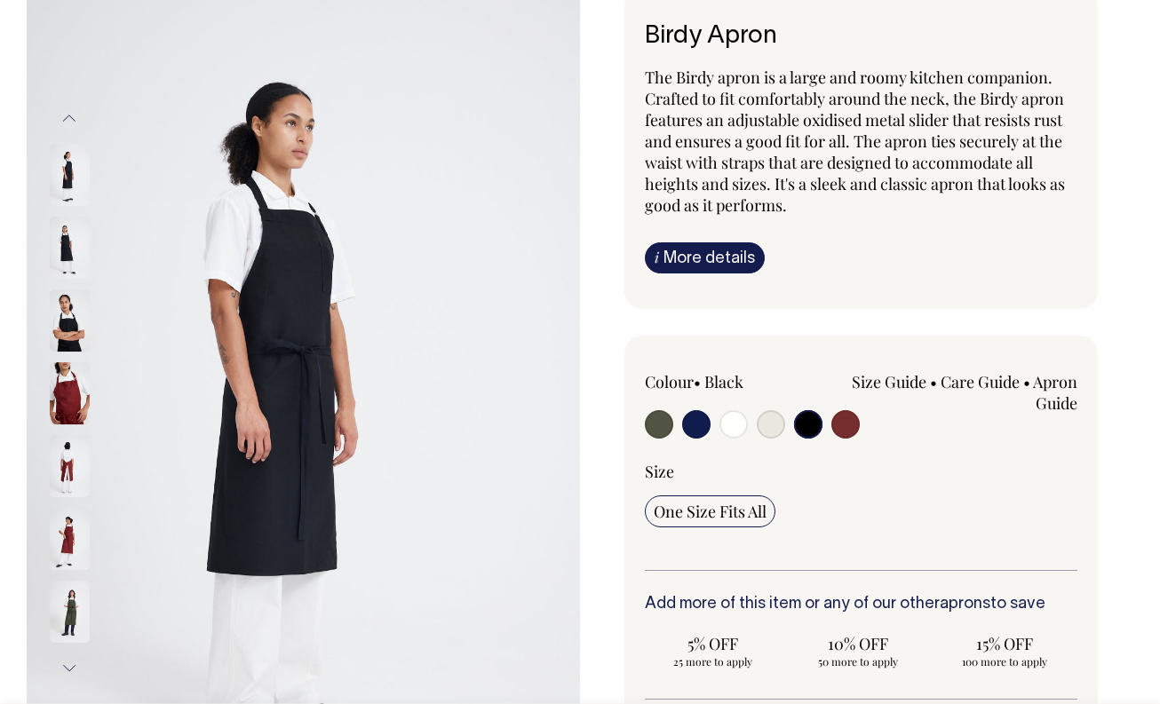
click at [65, 232] on img at bounding box center [70, 248] width 40 height 62
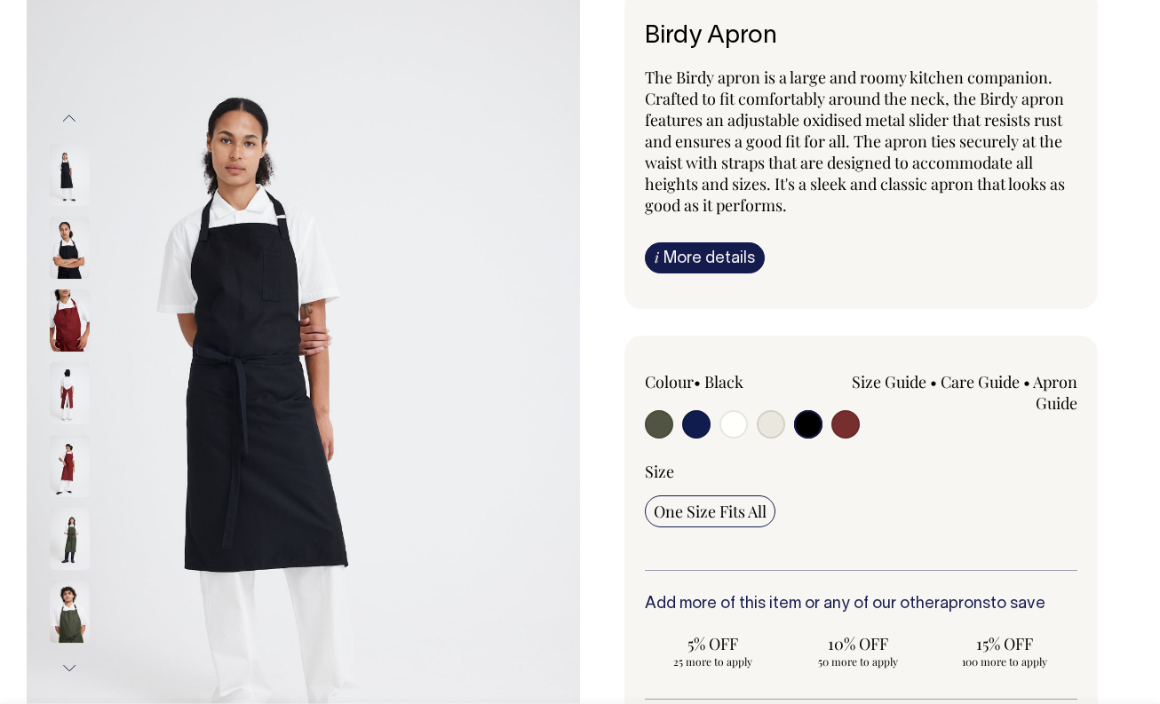
click at [68, 666] on button "Next" at bounding box center [69, 668] width 27 height 40
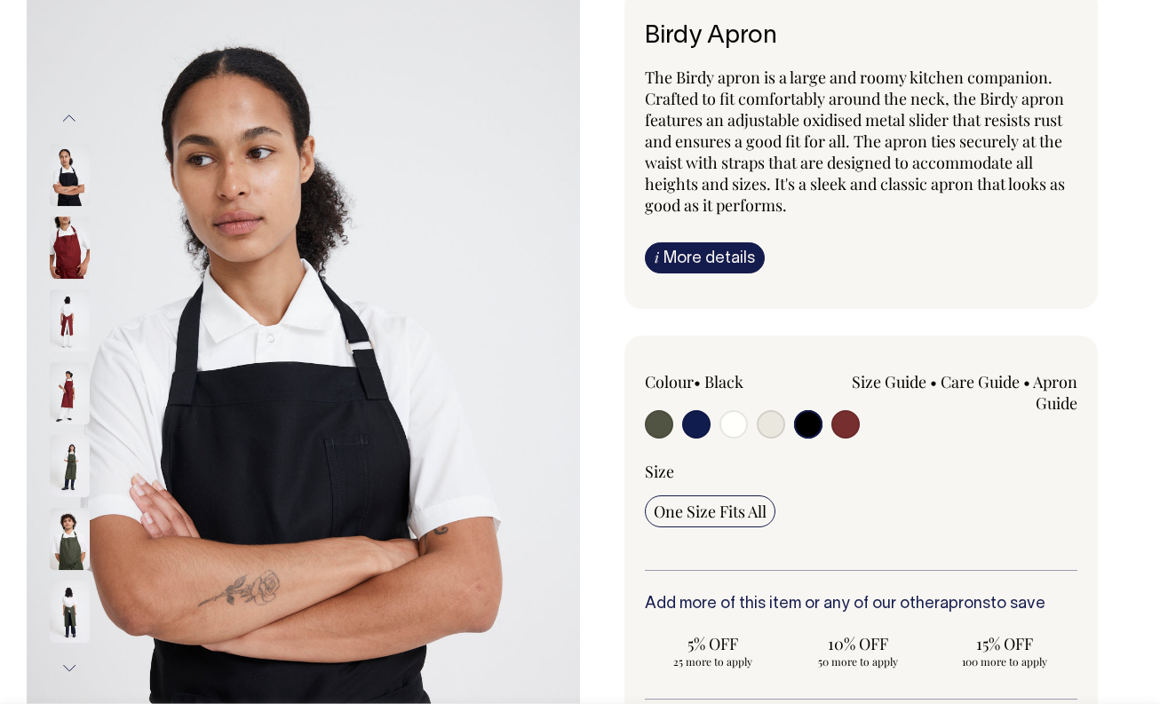
click at [68, 666] on button "Next" at bounding box center [69, 668] width 27 height 40
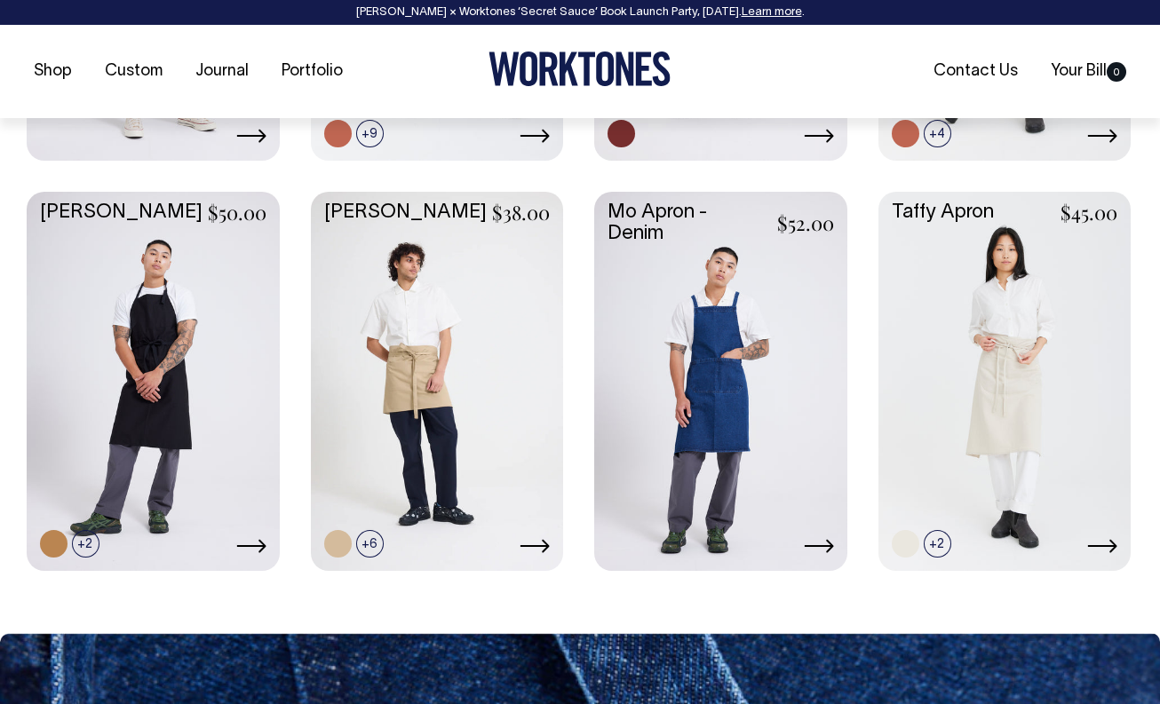
scroll to position [1103, 0]
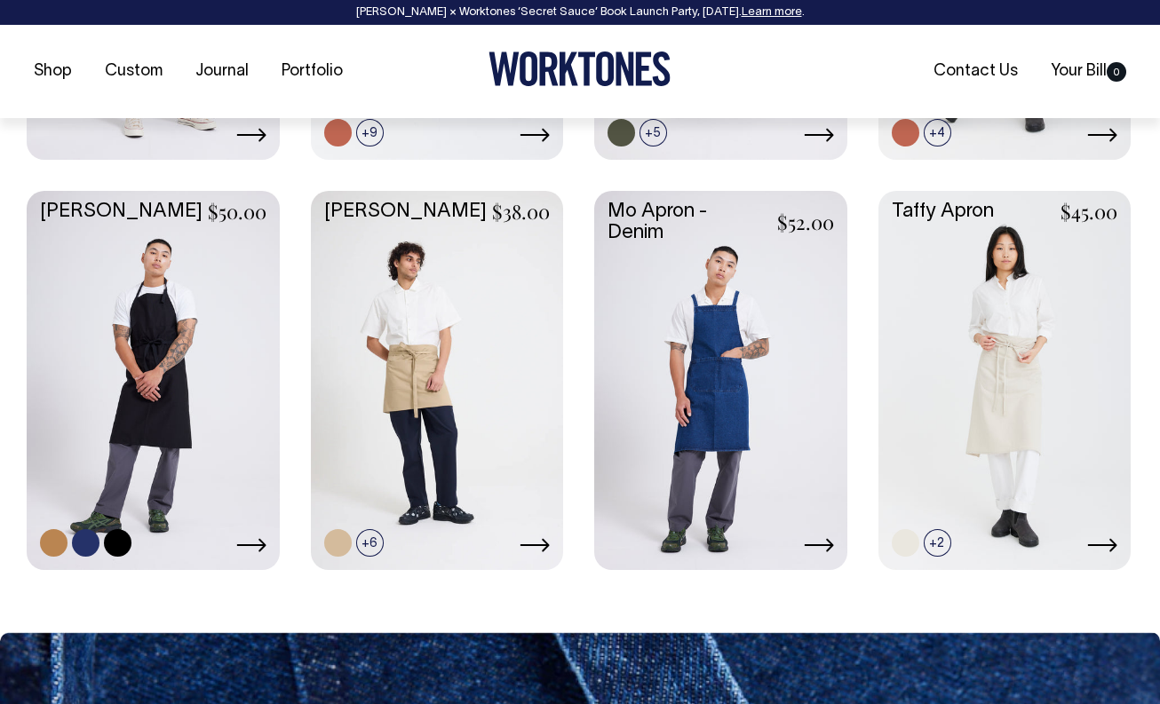
click at [58, 538] on link at bounding box center [54, 543] width 28 height 28
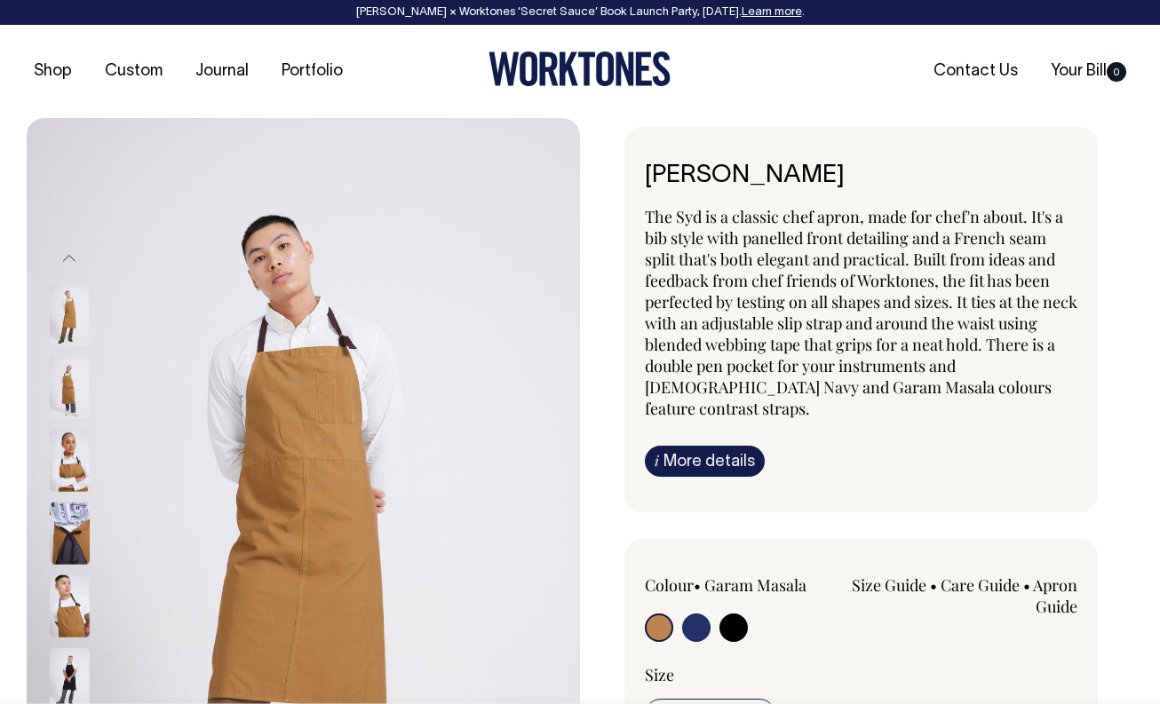
radio input "true"
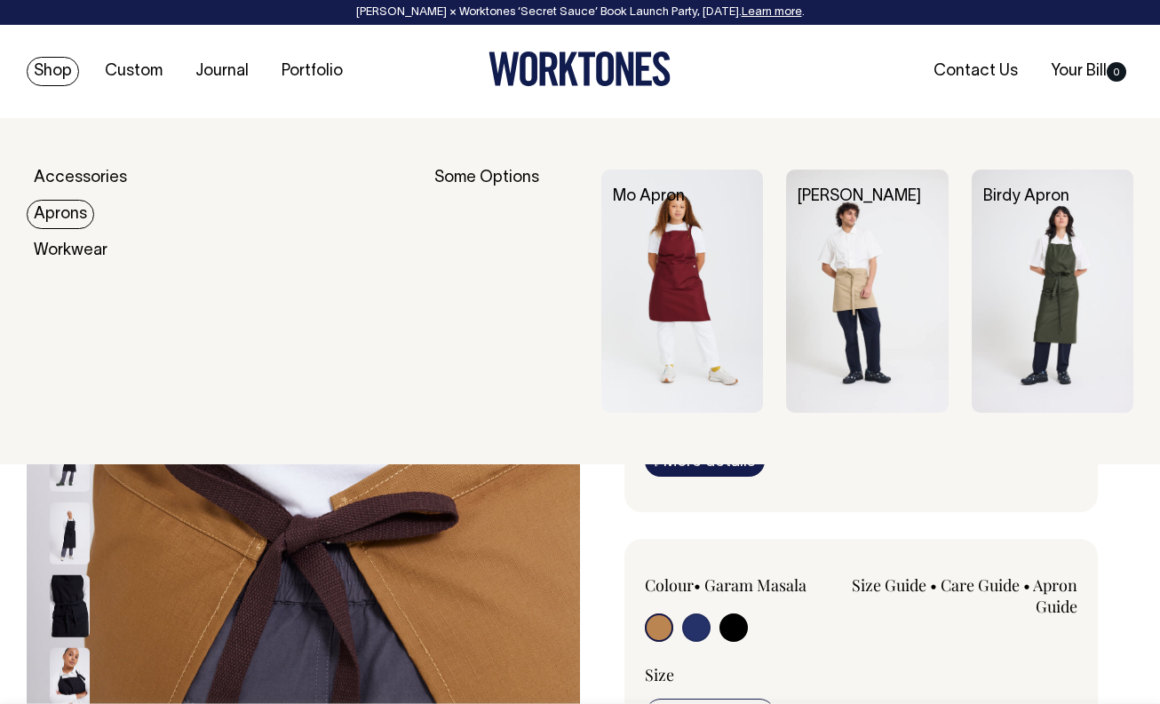
click at [61, 212] on link "Aprons" at bounding box center [60, 214] width 67 height 29
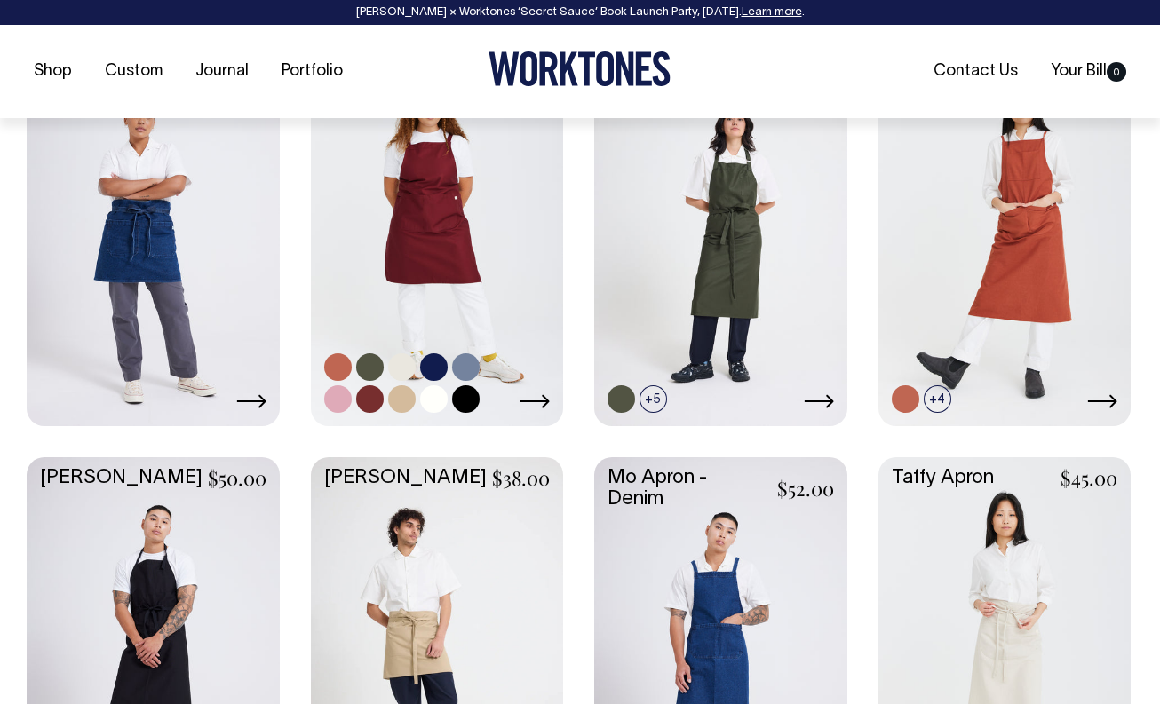
scroll to position [837, 0]
click at [402, 397] on link at bounding box center [402, 398] width 28 height 28
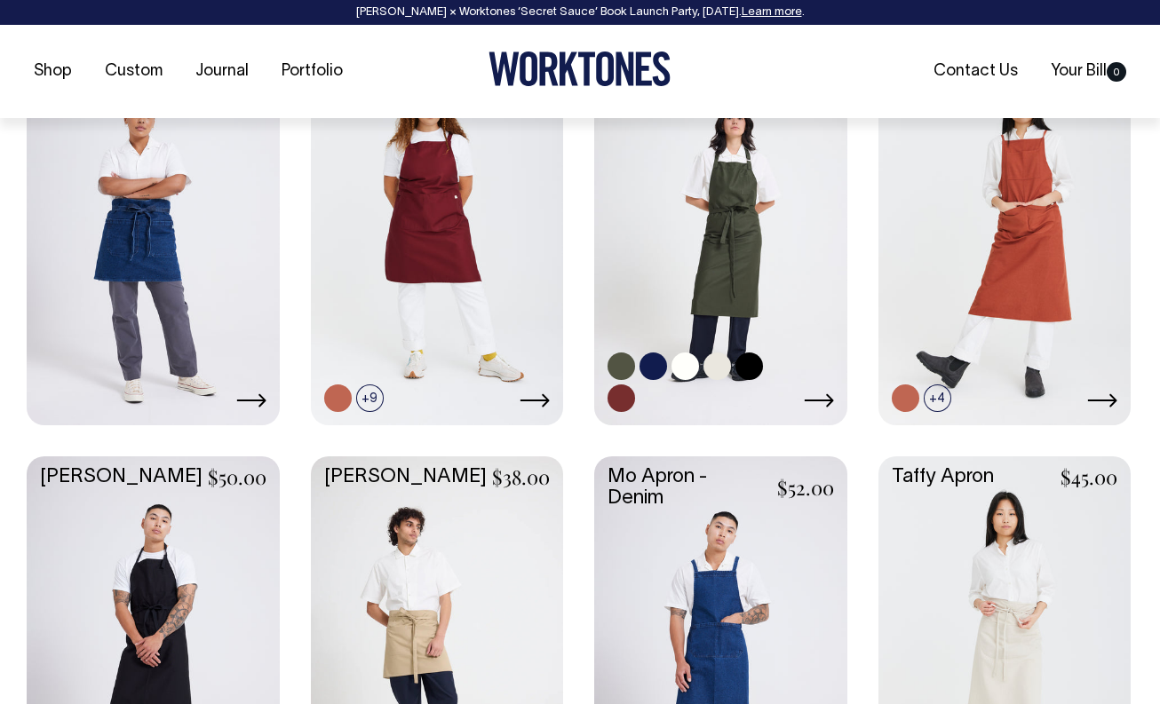
click at [717, 368] on link at bounding box center [717, 367] width 28 height 28
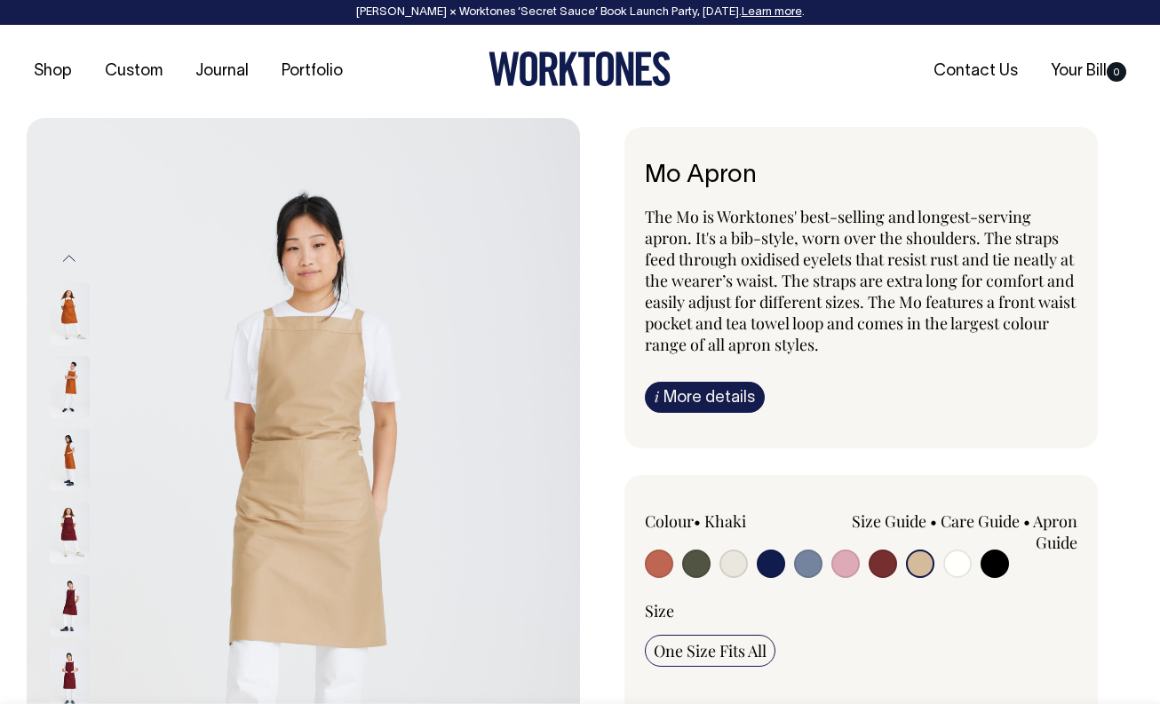
select select "Khaki"
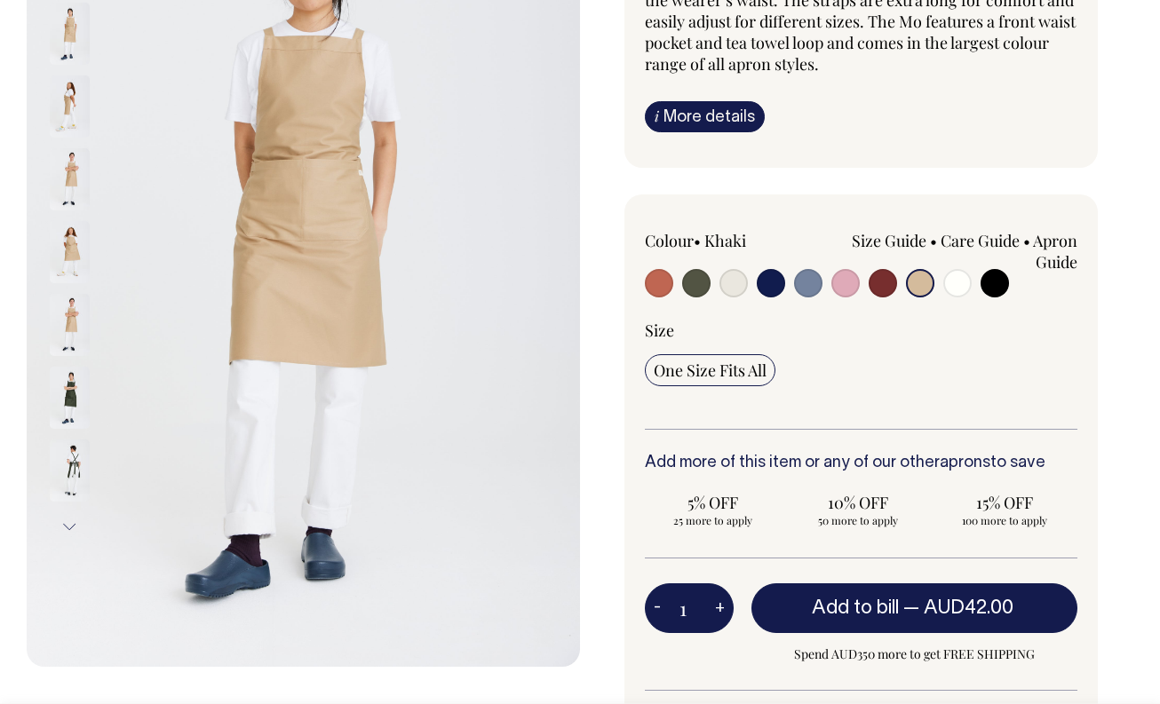
scroll to position [281, 0]
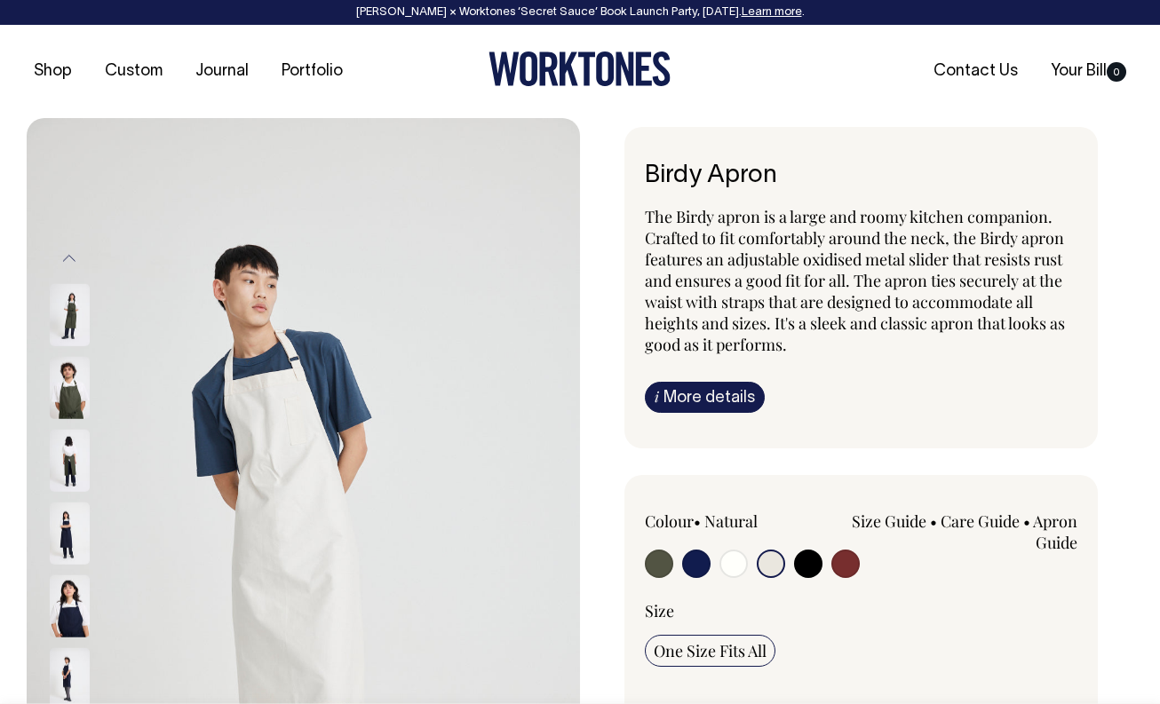
select select "Natural"
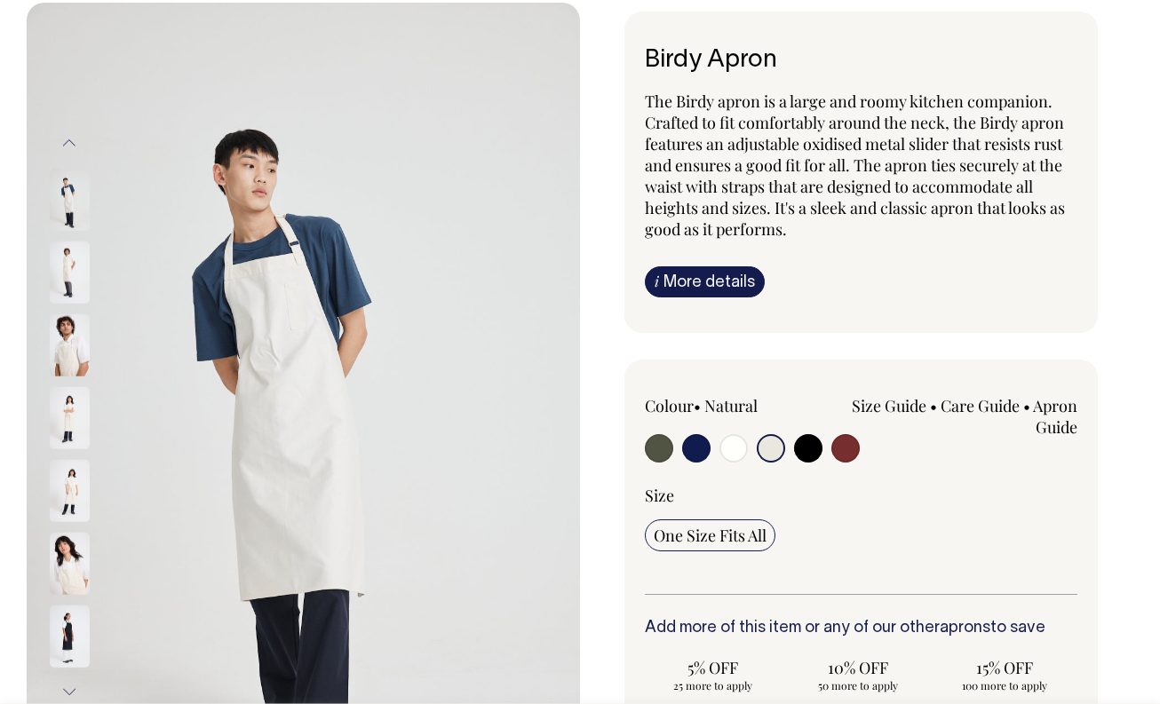
scroll to position [116, 0]
click at [731, 447] on input "radio" at bounding box center [733, 447] width 28 height 28
radio input "true"
select select "Off-White"
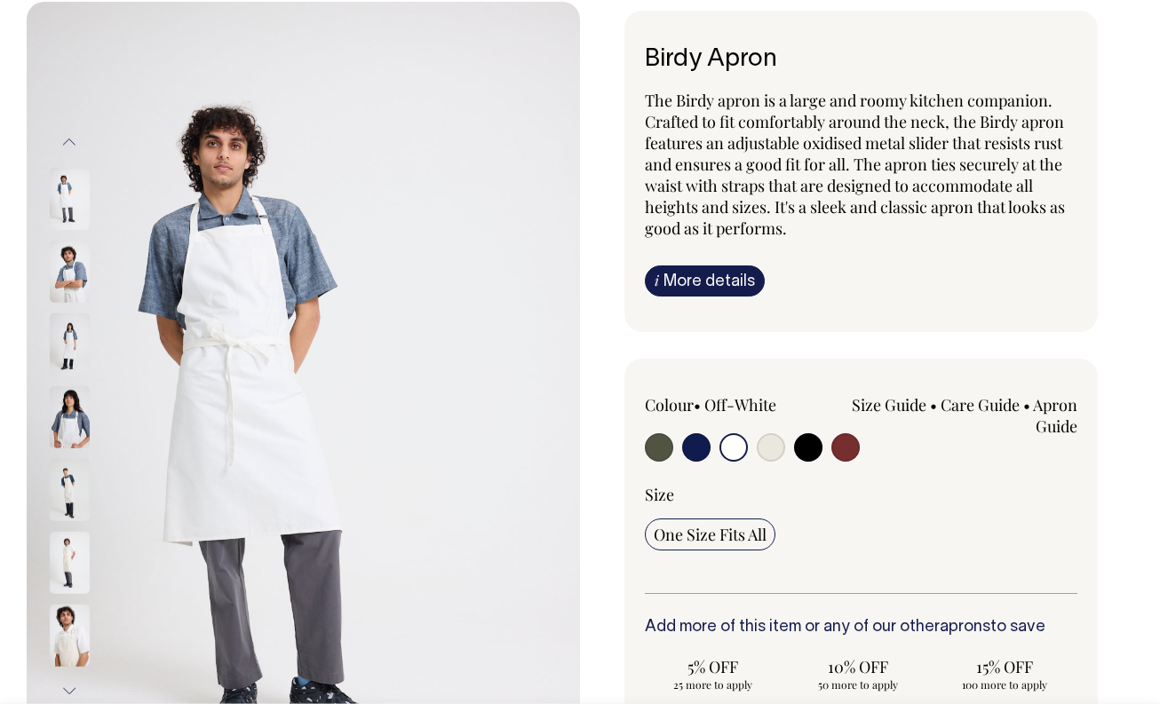
click at [69, 486] on img at bounding box center [70, 489] width 40 height 62
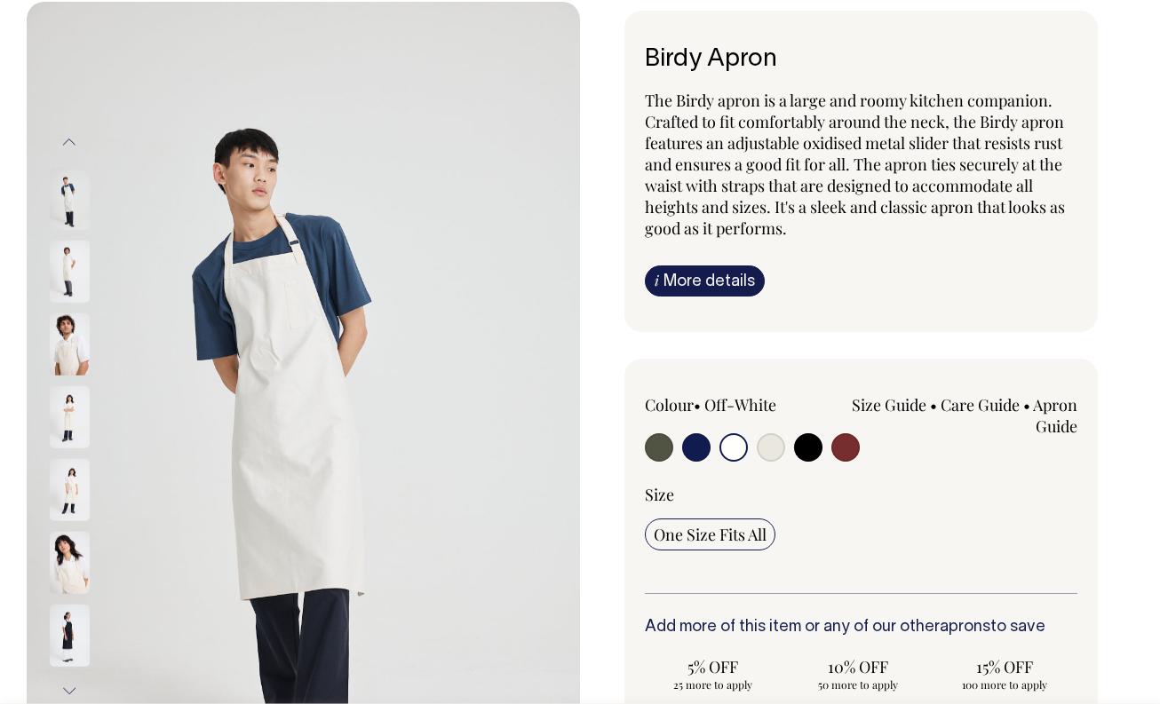
click at [69, 210] on img at bounding box center [70, 198] width 40 height 62
click at [73, 137] on button "Previous" at bounding box center [69, 143] width 27 height 40
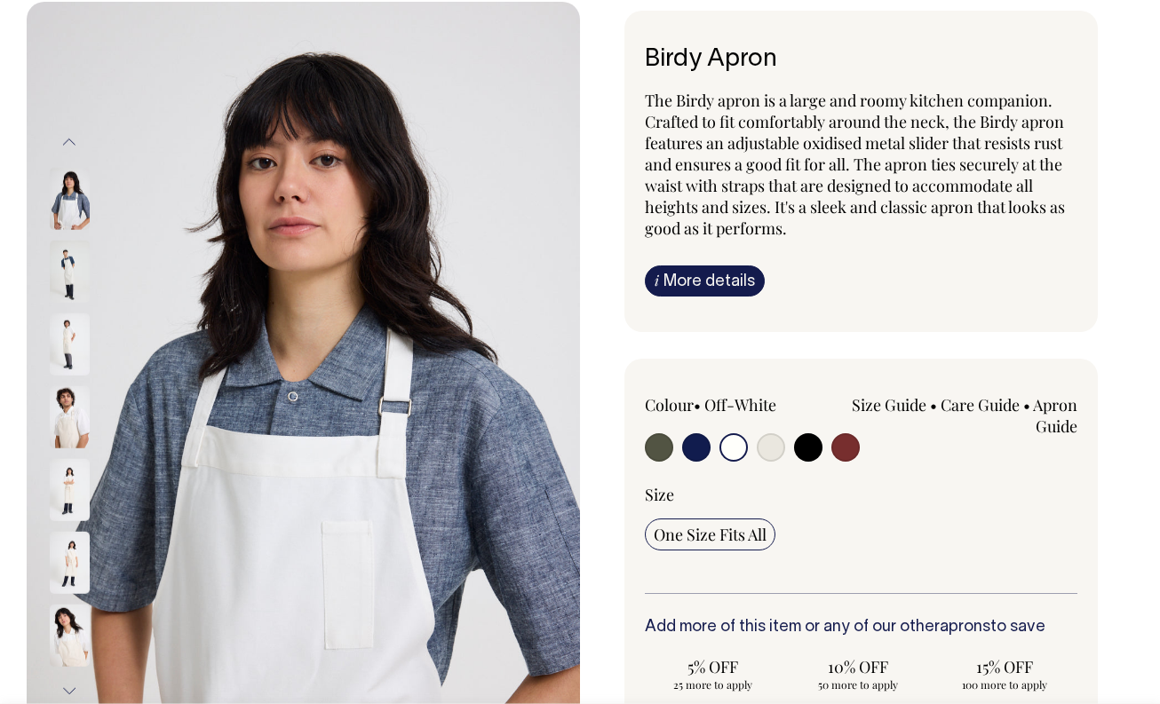
click at [73, 137] on button "Previous" at bounding box center [69, 143] width 27 height 40
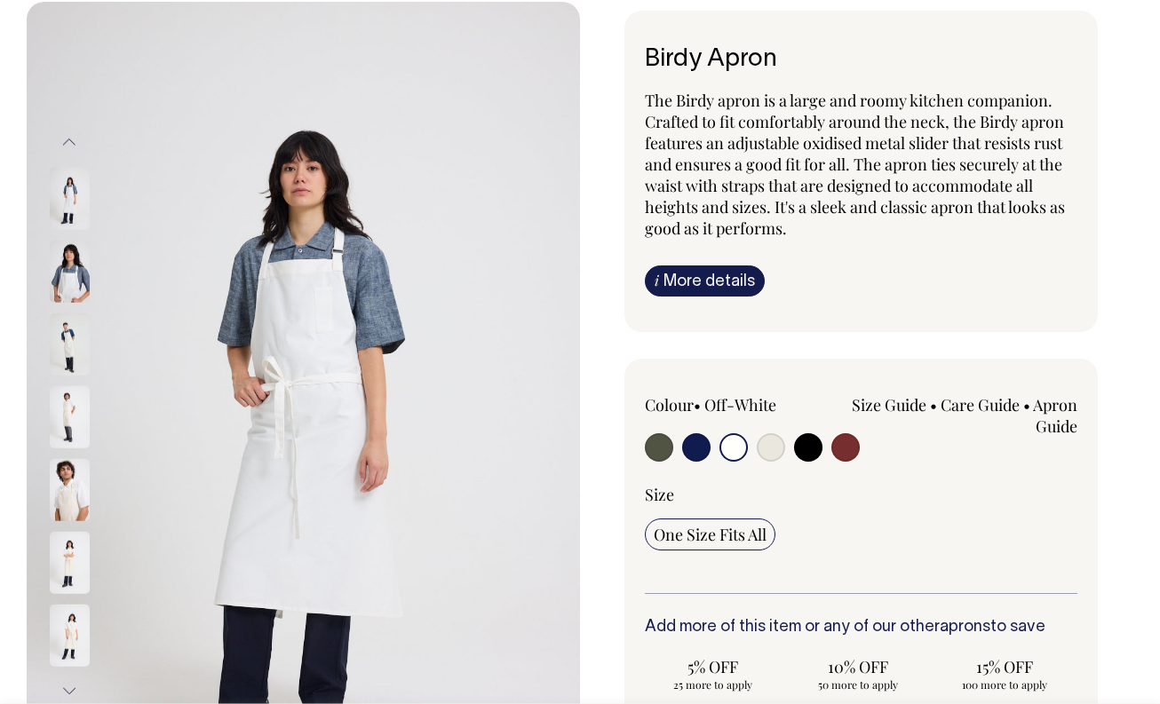
click at [70, 197] on img at bounding box center [70, 198] width 40 height 62
click at [67, 142] on button "Previous" at bounding box center [69, 143] width 27 height 40
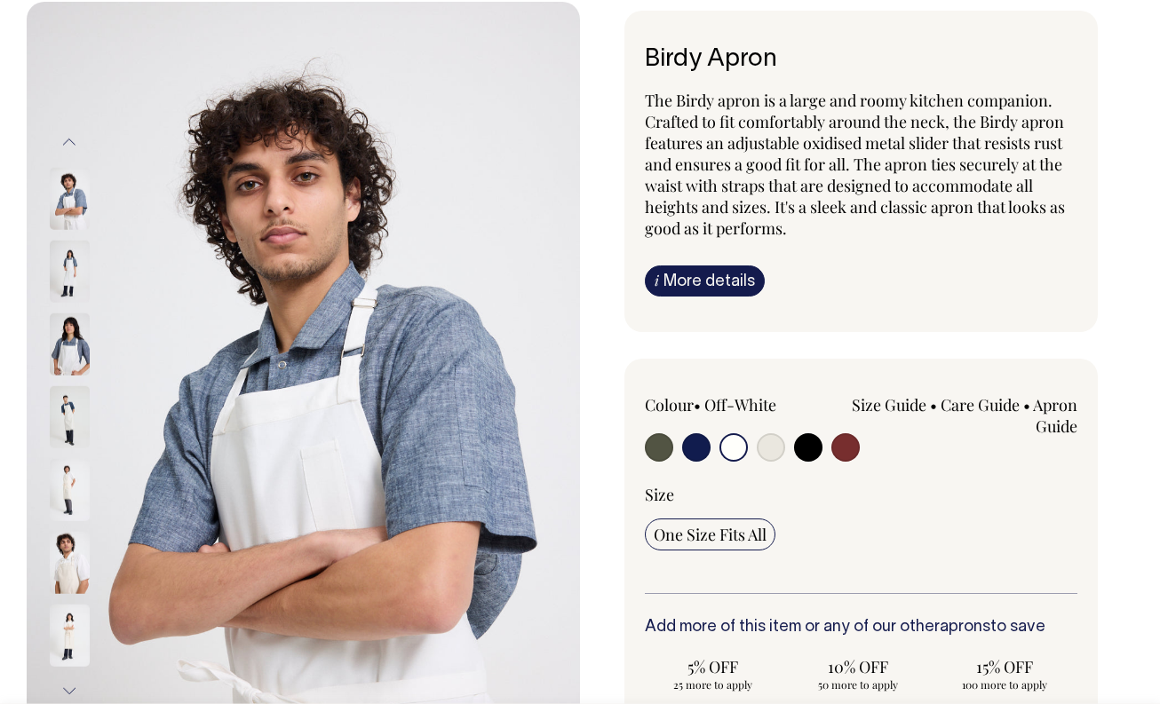
click at [67, 138] on button "Previous" at bounding box center [69, 143] width 27 height 40
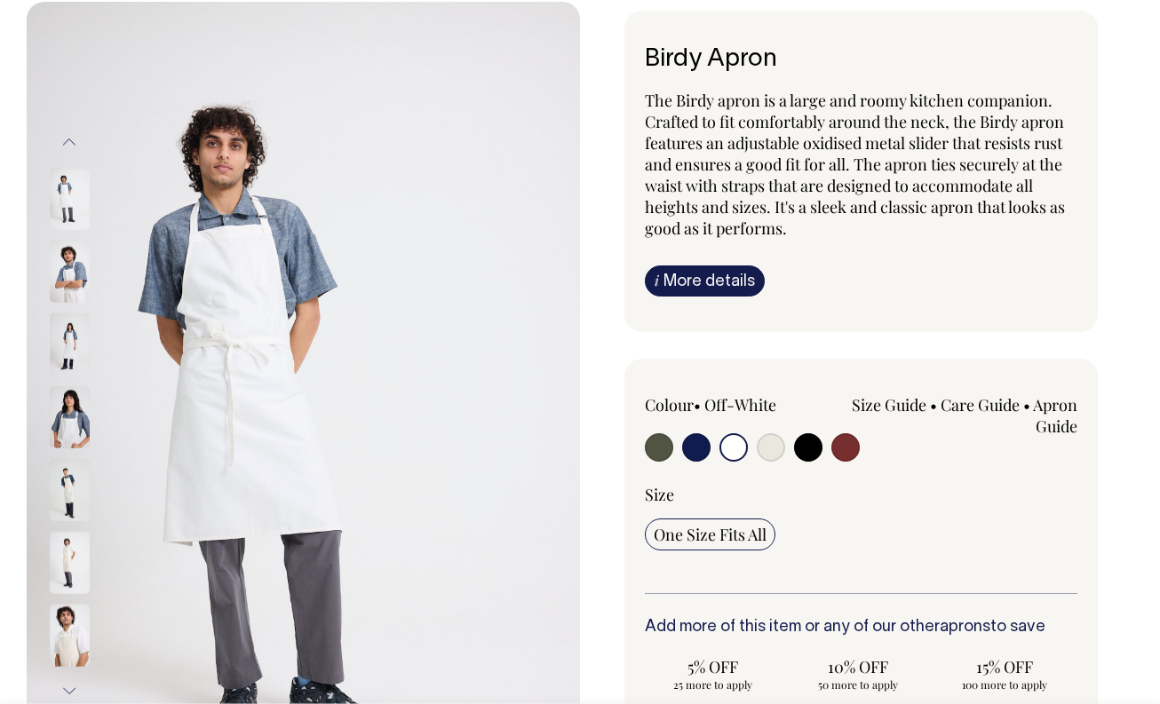
click at [67, 138] on button "Previous" at bounding box center [69, 143] width 27 height 40
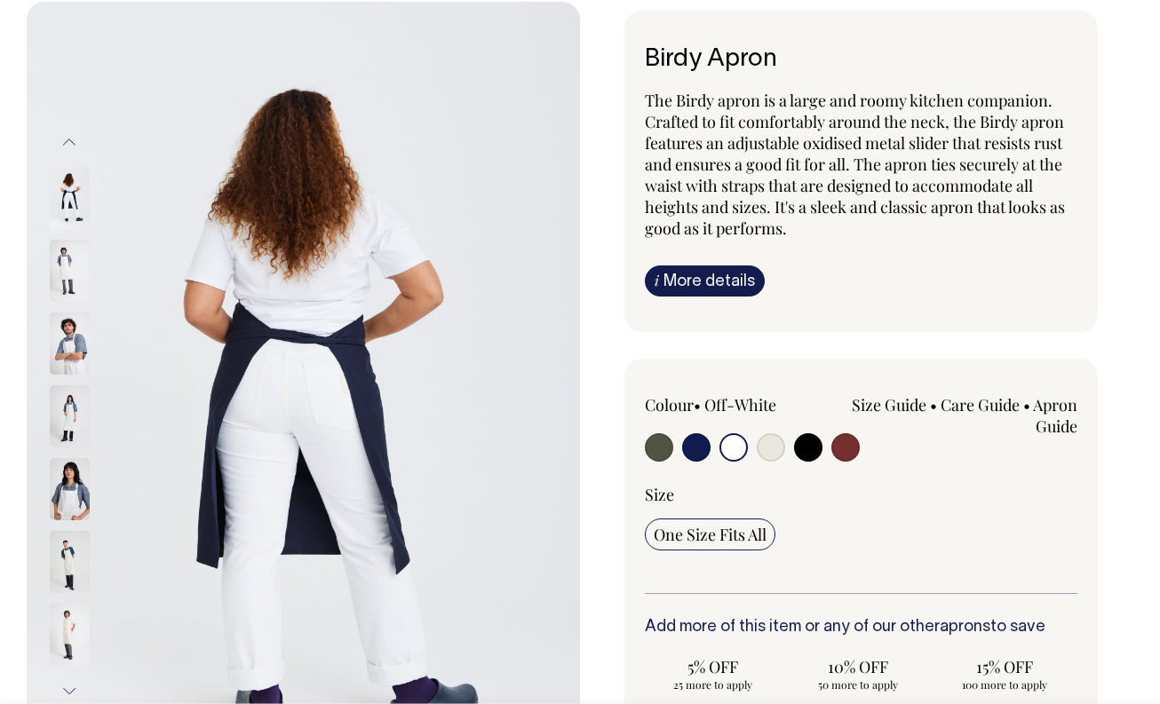
click at [68, 138] on button "Previous" at bounding box center [69, 143] width 27 height 40
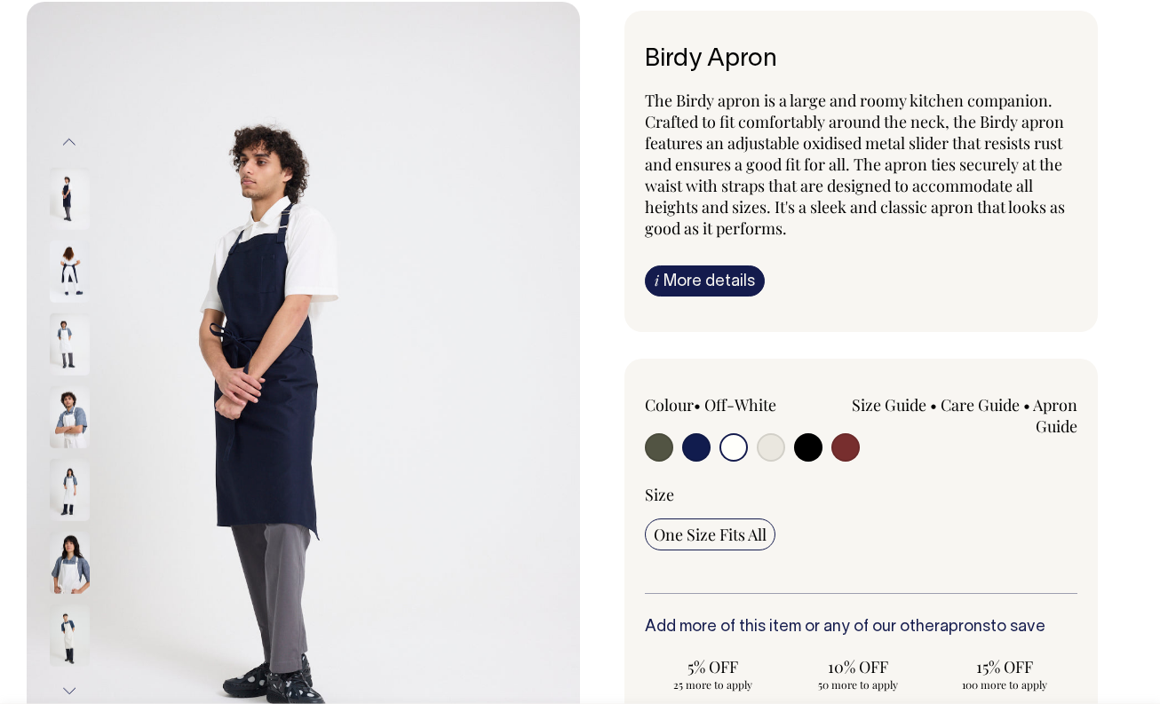
click at [61, 414] on img at bounding box center [70, 416] width 40 height 62
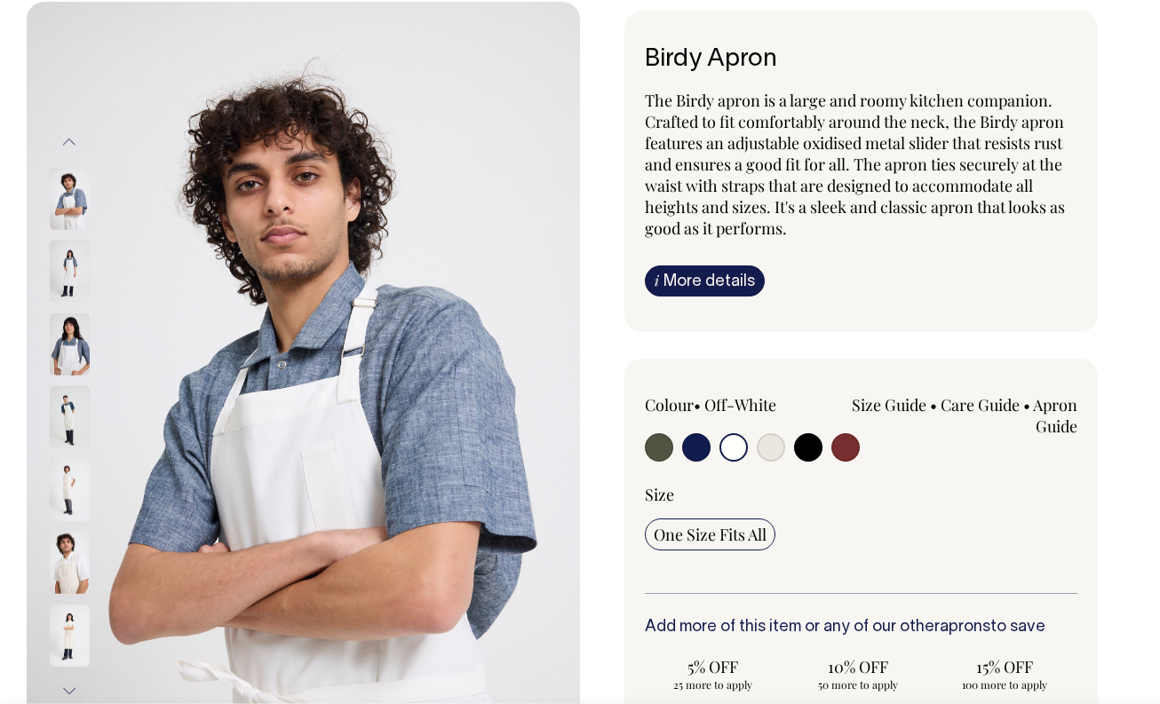
click at [70, 358] on img at bounding box center [70, 344] width 40 height 62
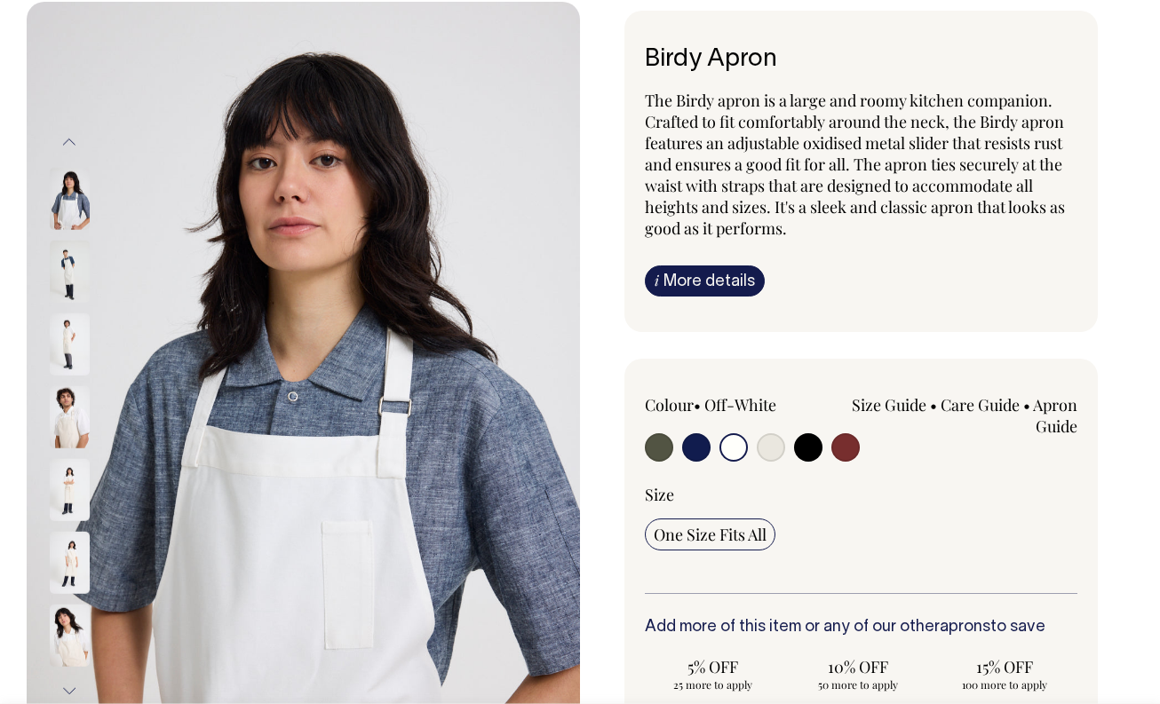
click at [74, 141] on button "Previous" at bounding box center [69, 143] width 27 height 40
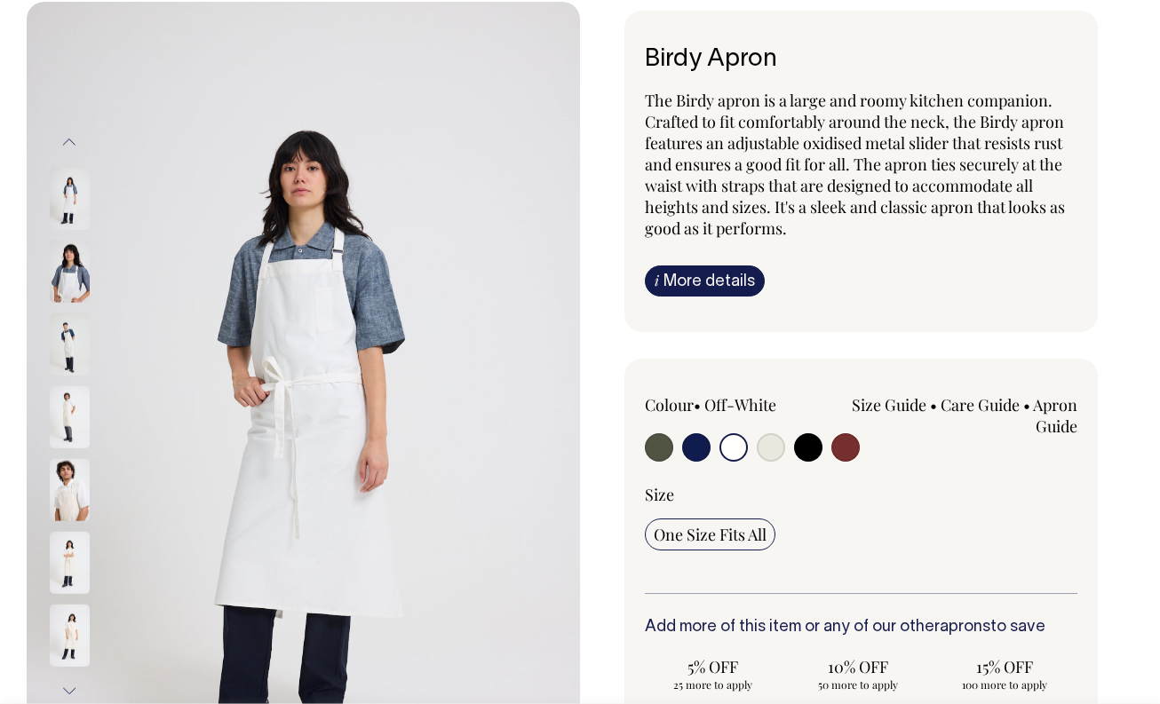
click at [65, 206] on img at bounding box center [70, 198] width 40 height 62
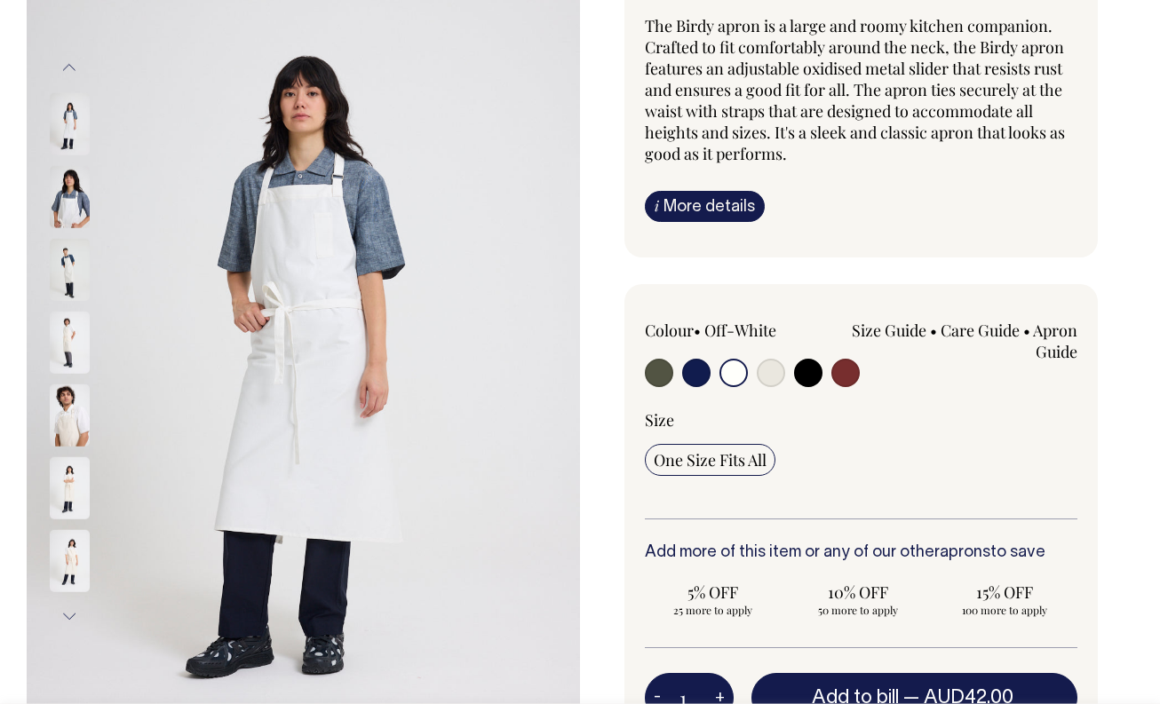
scroll to position [192, 0]
drag, startPoint x: 360, startPoint y: 362, endPoint x: 1098, endPoint y: 1, distance: 822.4
click at [0, 0] on div "Previous Next" at bounding box center [580, 485] width 1160 height 1119
